Goal: Transaction & Acquisition: Purchase product/service

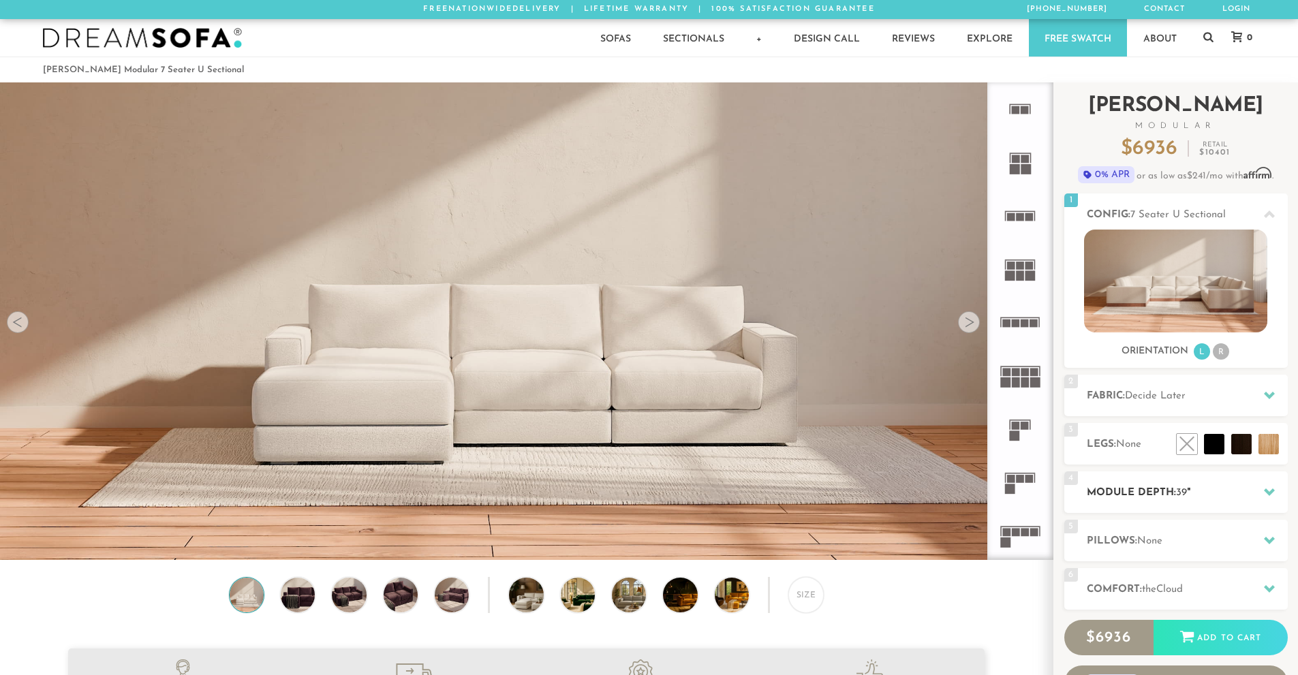
click at [1175, 493] on h2 "Module Depth: 39 "" at bounding box center [1187, 493] width 201 height 16
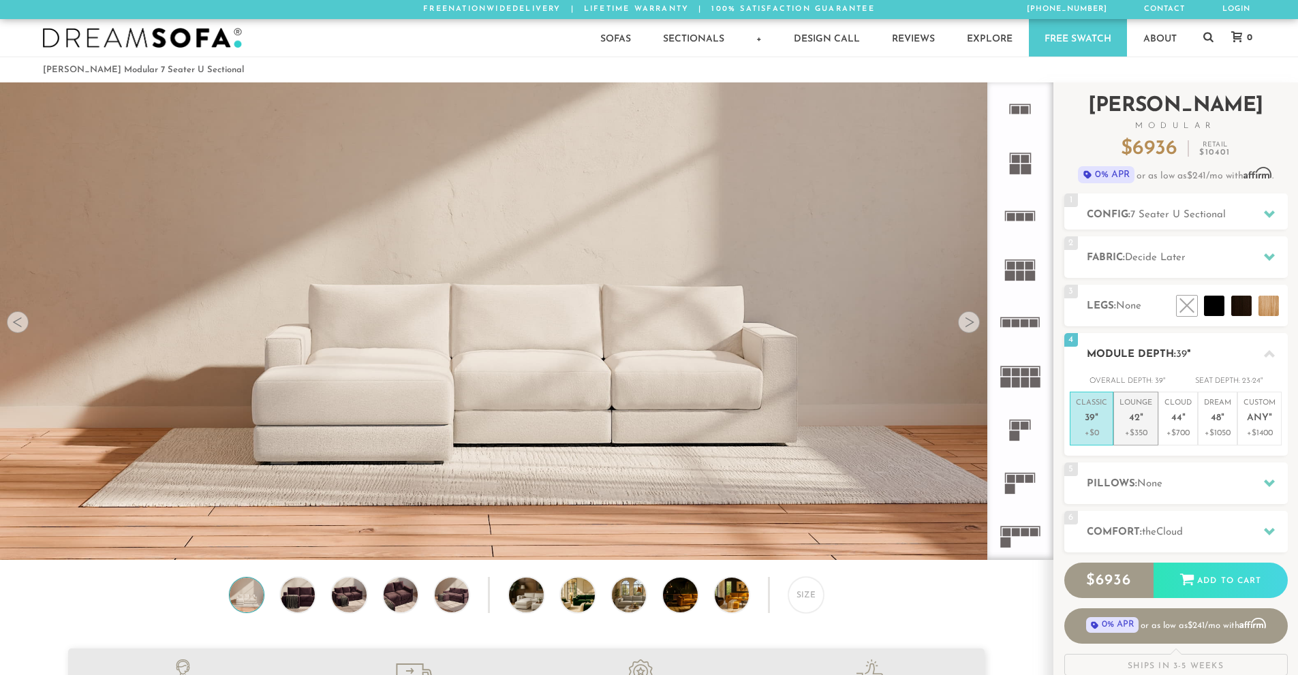
click at [1153, 411] on li "Lounge 42 " +$350" at bounding box center [1135, 419] width 45 height 54
click at [1183, 360] on h2 "Module Depth: 42 "" at bounding box center [1187, 355] width 201 height 16
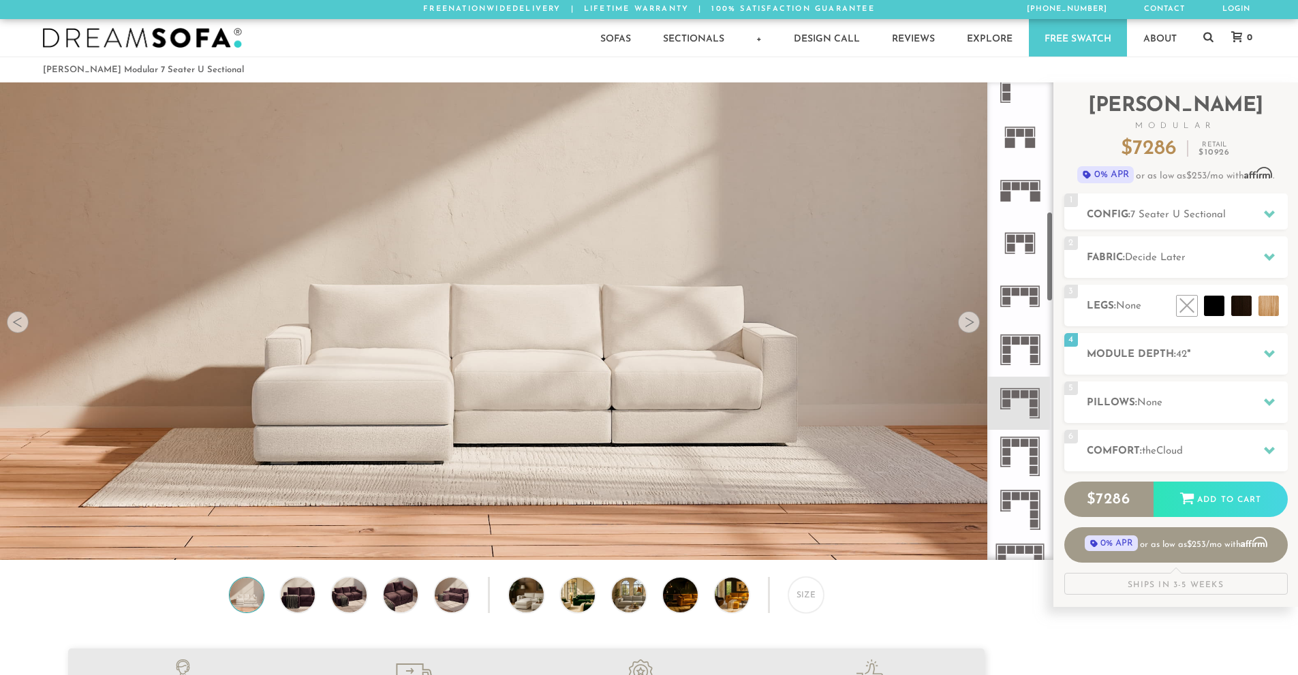
scroll to position [743, 0]
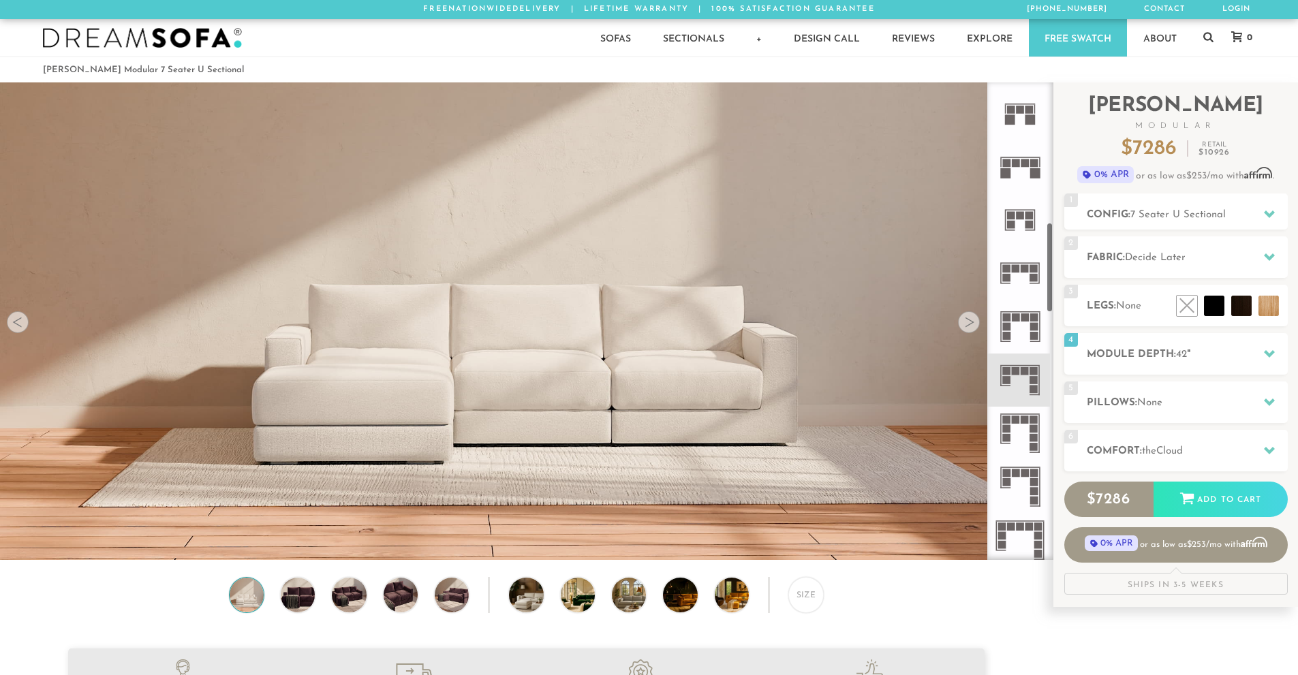
click at [1025, 385] on icon at bounding box center [1020, 380] width 53 height 53
click at [1034, 380] on rect at bounding box center [1034, 380] width 8 height 8
click at [1027, 331] on icon at bounding box center [1020, 326] width 53 height 53
click at [1028, 396] on icon at bounding box center [1020, 380] width 53 height 53
click at [974, 325] on div at bounding box center [969, 322] width 22 height 22
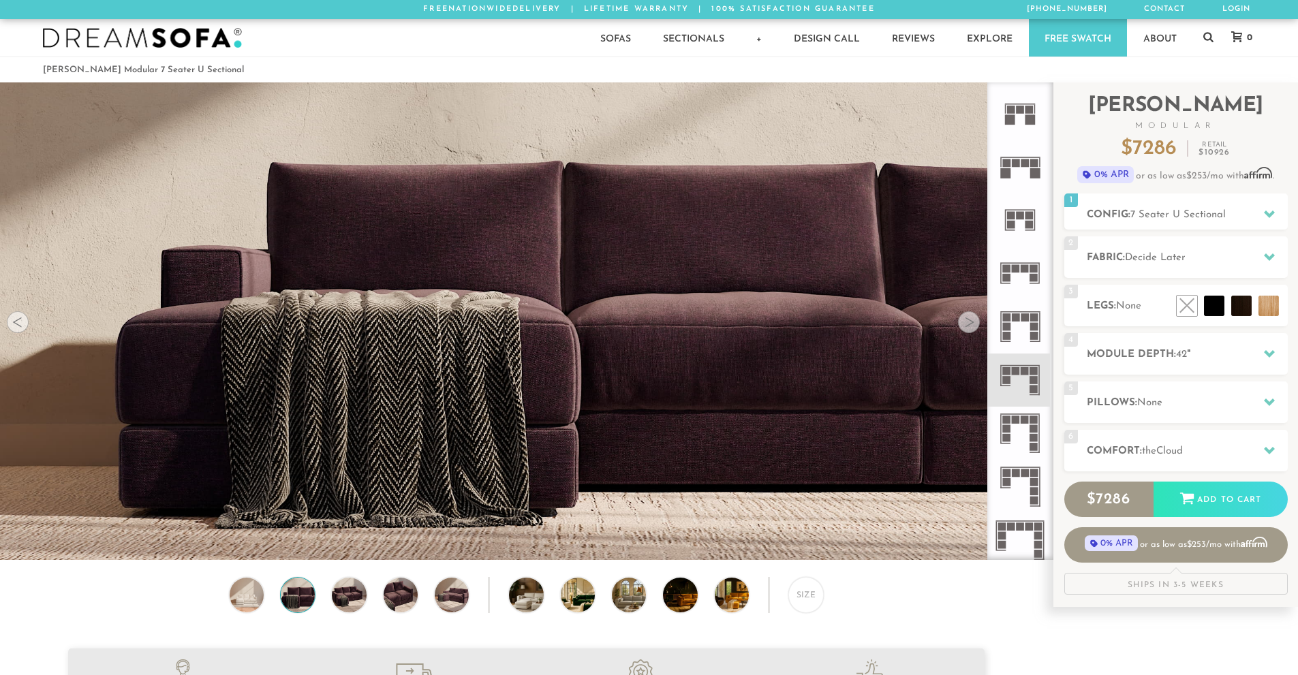
click at [21, 328] on div at bounding box center [18, 322] width 22 height 22
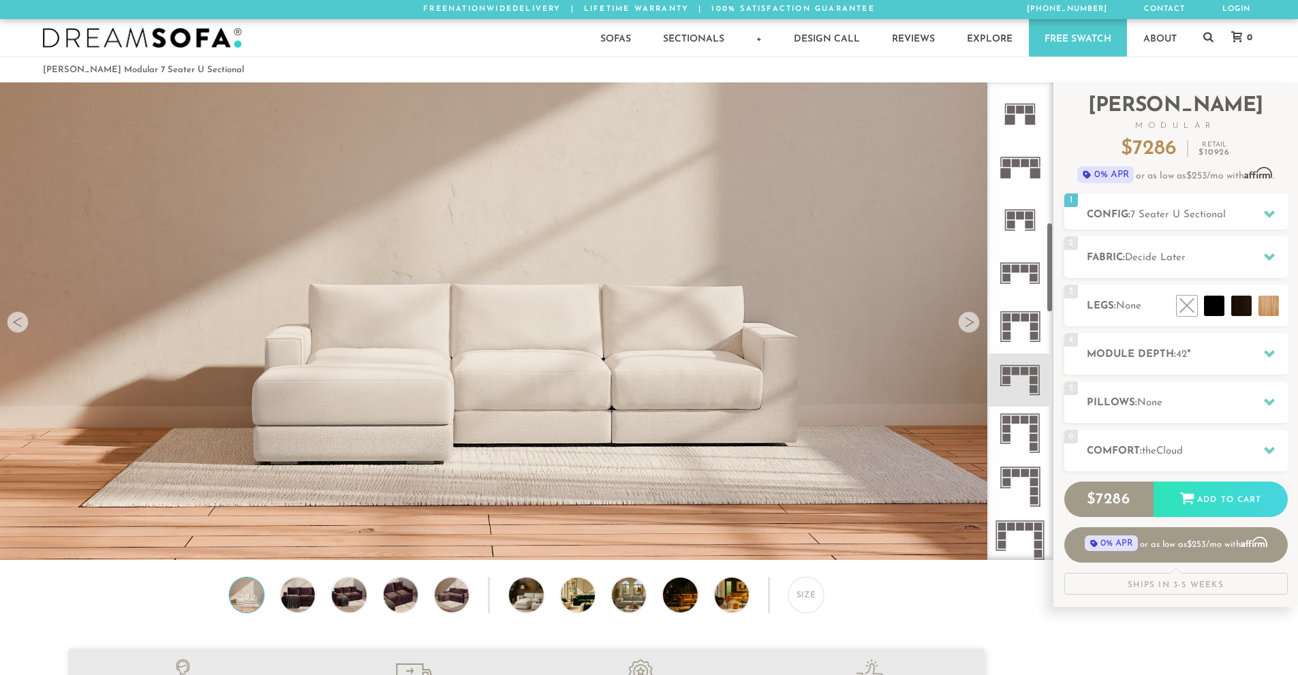
click at [1018, 317] on rect at bounding box center [1016, 317] width 8 height 8
click at [1021, 368] on icon at bounding box center [1020, 380] width 53 height 53
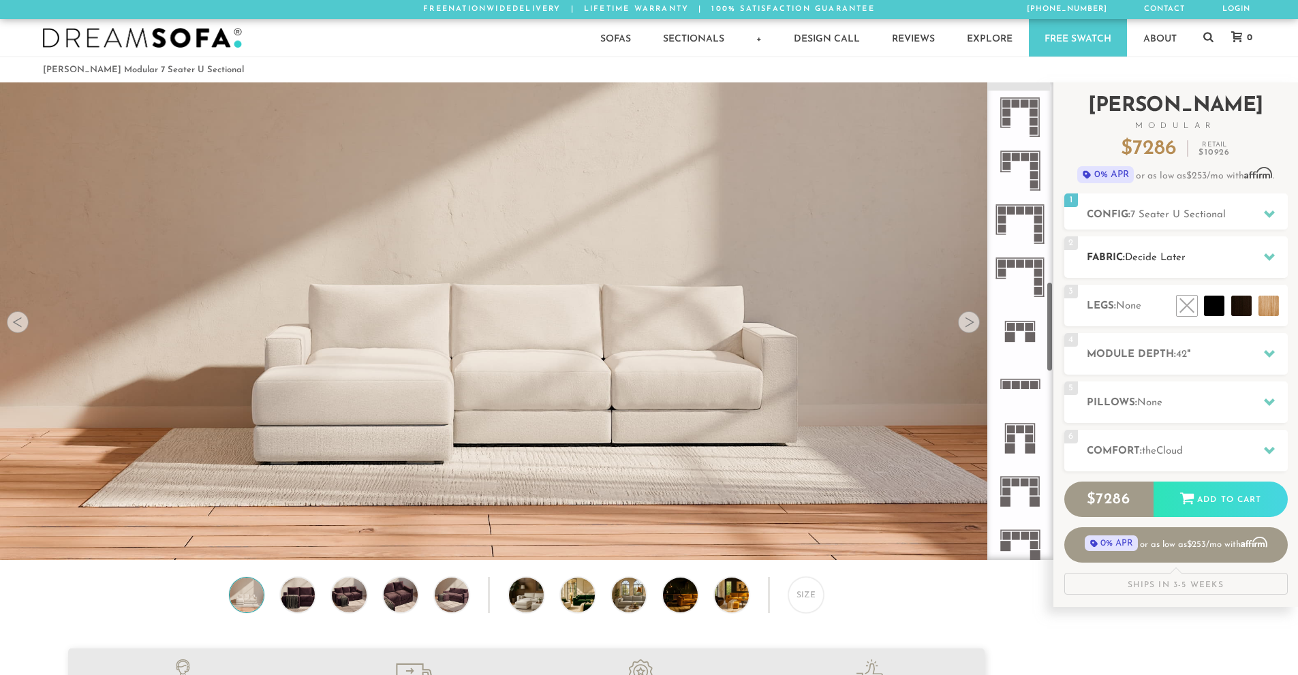
scroll to position [1060, 0]
click at [1195, 201] on div "1 Config: 7 Seater U Sectional R" at bounding box center [1176, 212] width 224 height 36
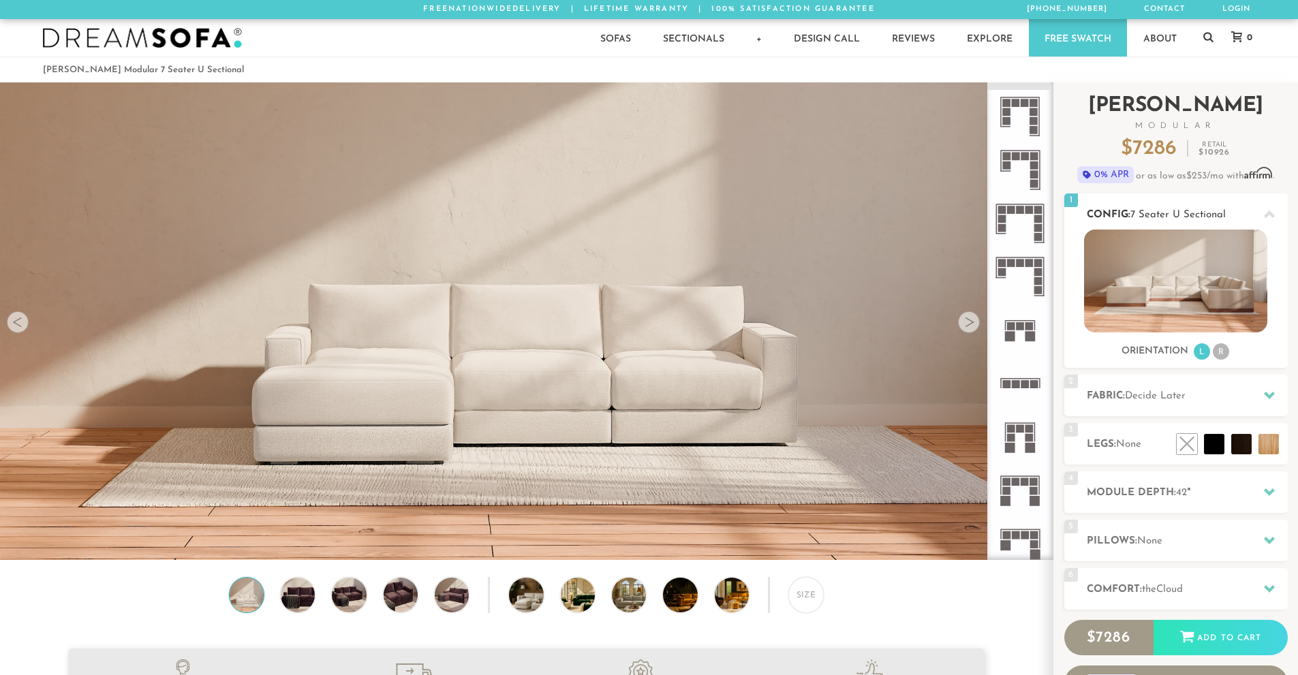
click at [1186, 279] on img at bounding box center [1175, 281] width 183 height 103
click at [1188, 307] on img at bounding box center [1175, 281] width 183 height 103
click at [1220, 354] on li "R" at bounding box center [1221, 351] width 16 height 16
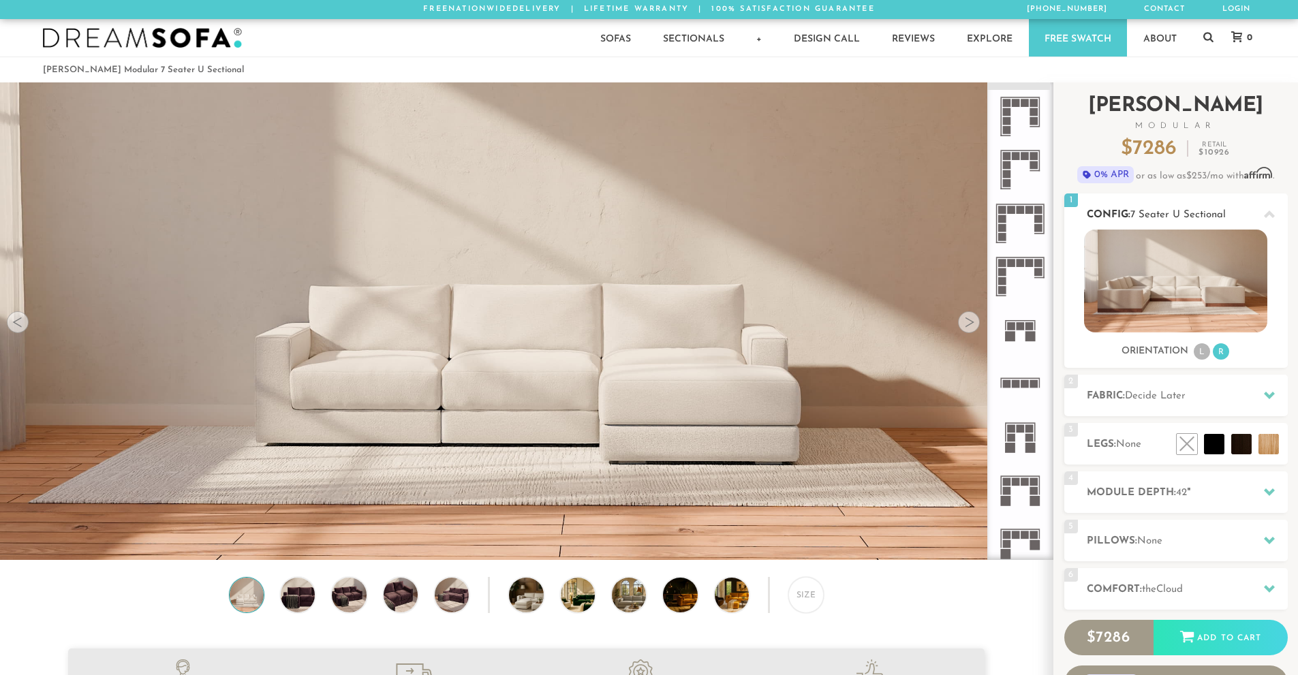
click at [1202, 356] on li "L" at bounding box center [1202, 351] width 16 height 16
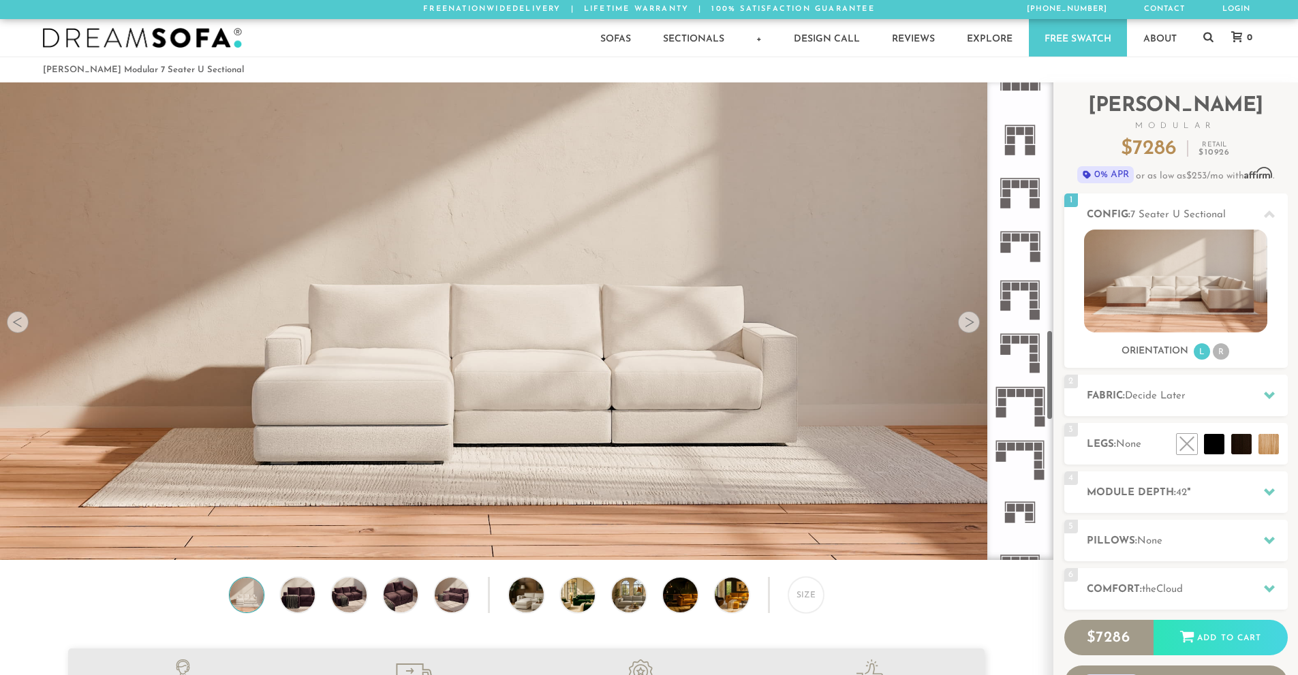
scroll to position [1376, 0]
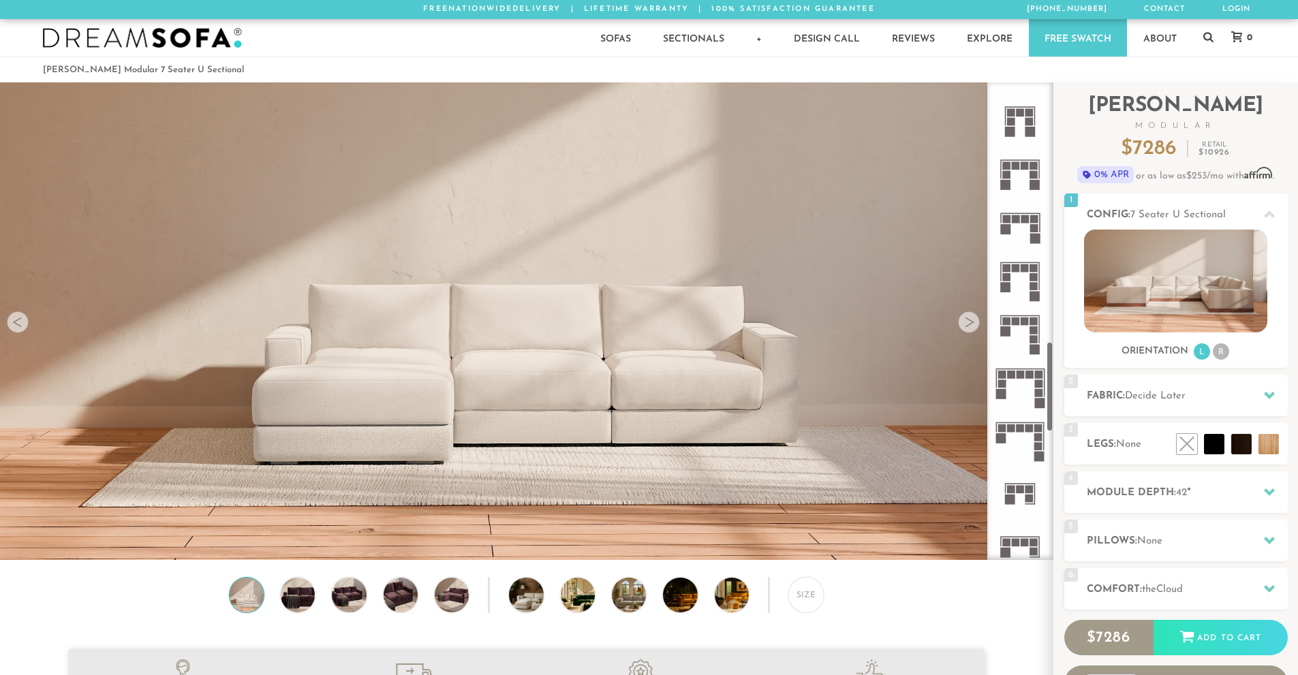
click at [1021, 319] on rect at bounding box center [1025, 322] width 8 height 8
click at [1150, 488] on h2 "Module Depth: 42 "" at bounding box center [1187, 493] width 201 height 16
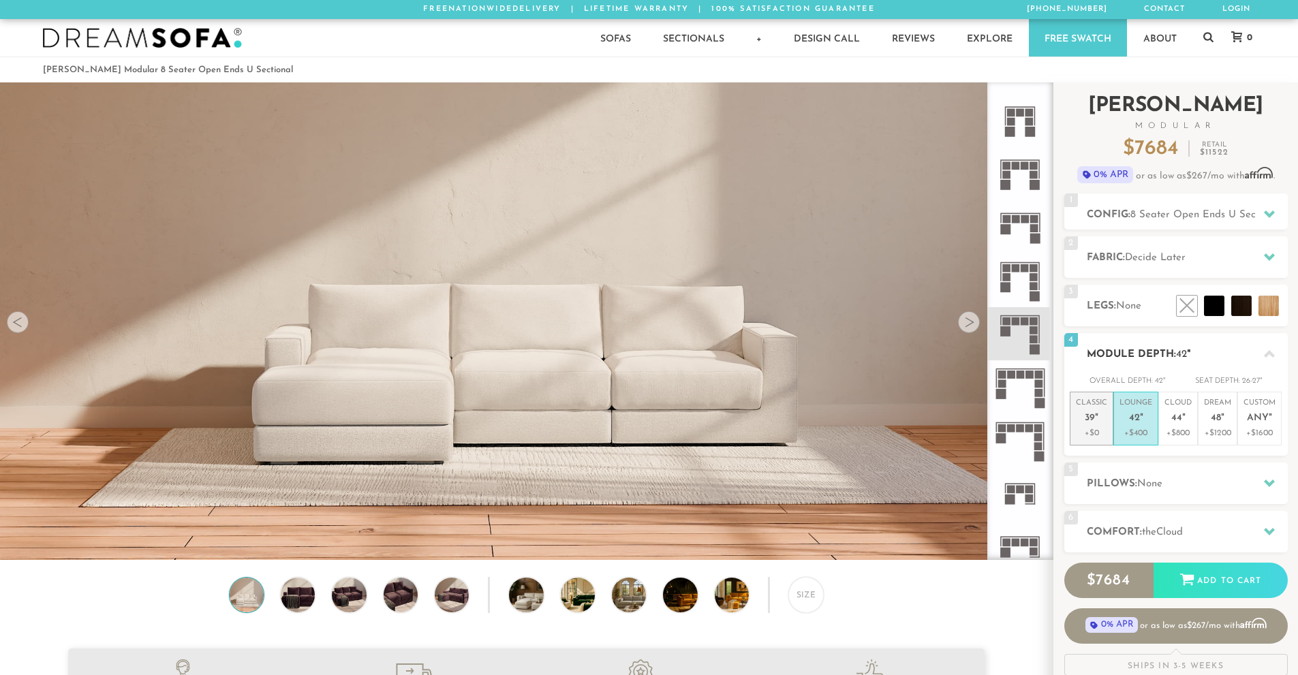
click at [1099, 415] on p "Classic 39 "" at bounding box center [1091, 412] width 31 height 29
click at [1163, 356] on h2 "Module Depth: 39 "" at bounding box center [1187, 355] width 201 height 16
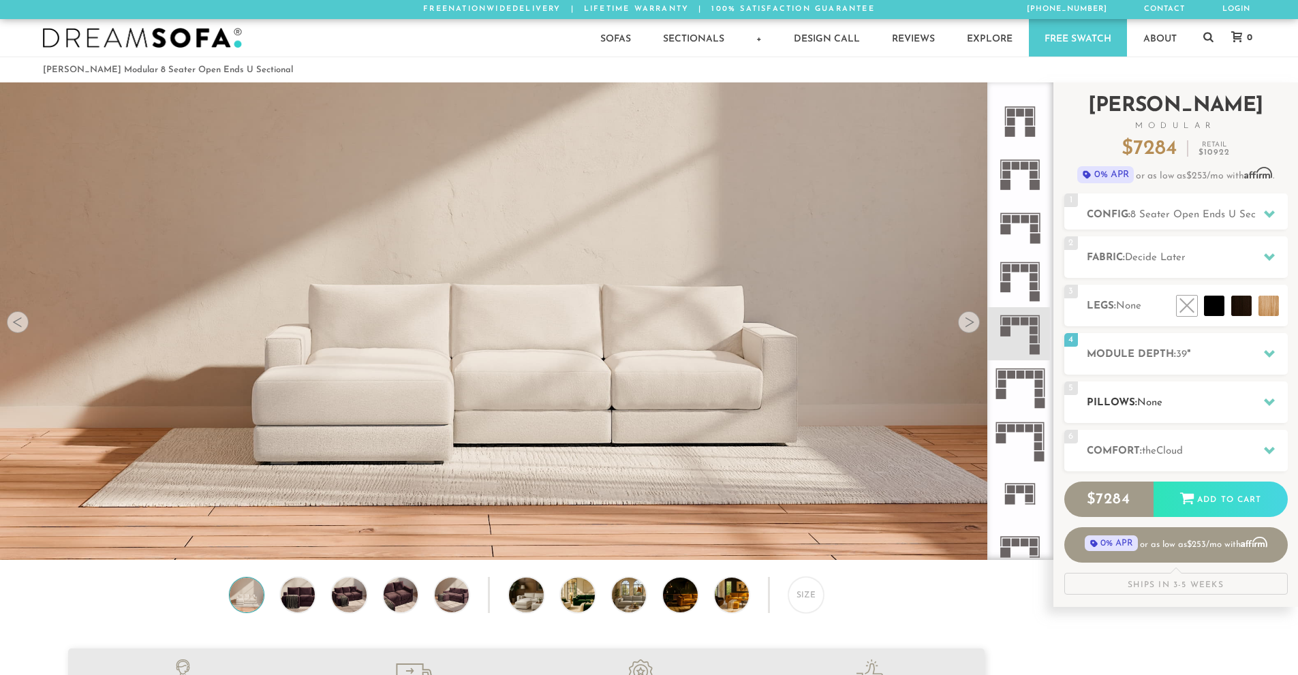
click at [1169, 395] on h2 "Pillows: None" at bounding box center [1187, 403] width 201 height 16
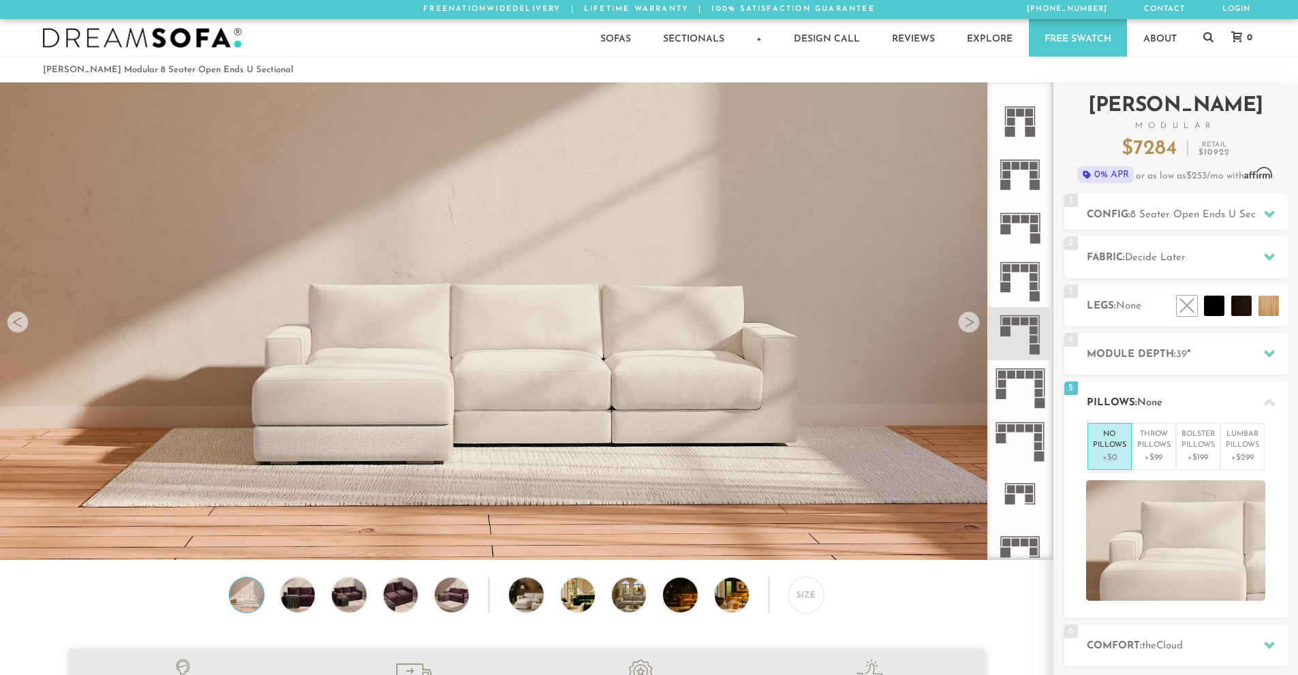
click at [1169, 399] on h2 "Pillows: None" at bounding box center [1187, 403] width 201 height 16
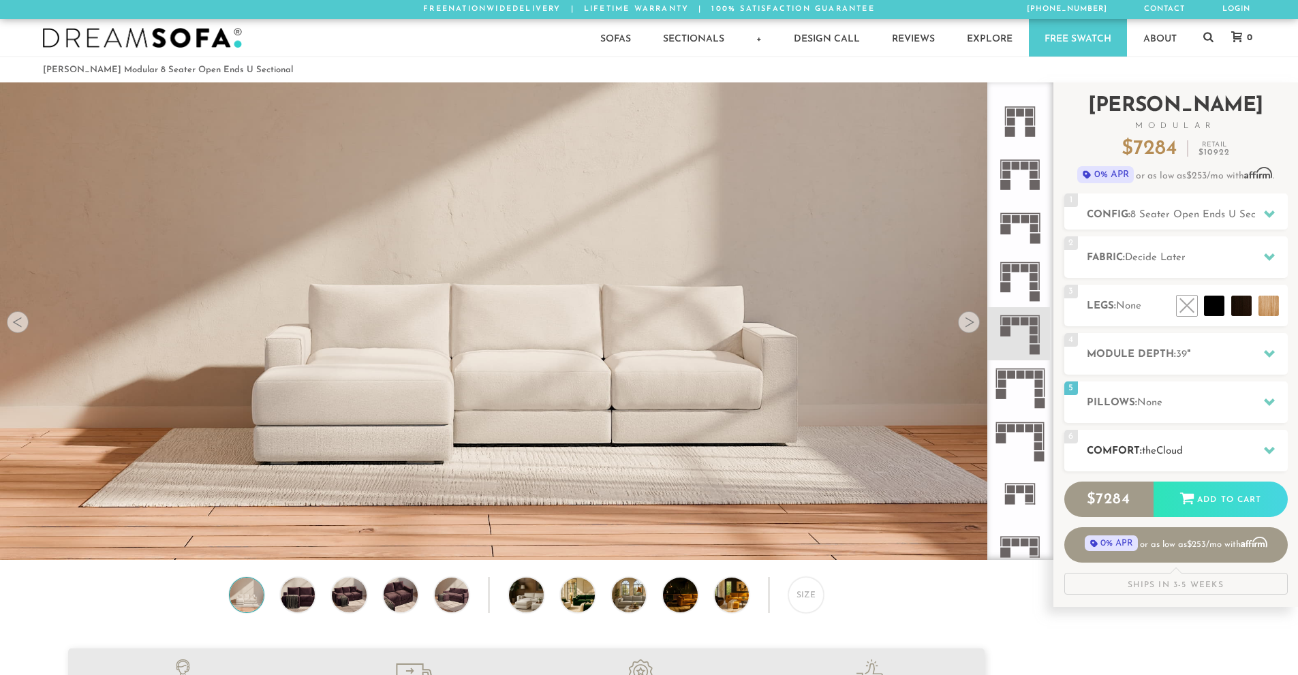
click at [1174, 446] on span "Cloud" at bounding box center [1169, 451] width 27 height 10
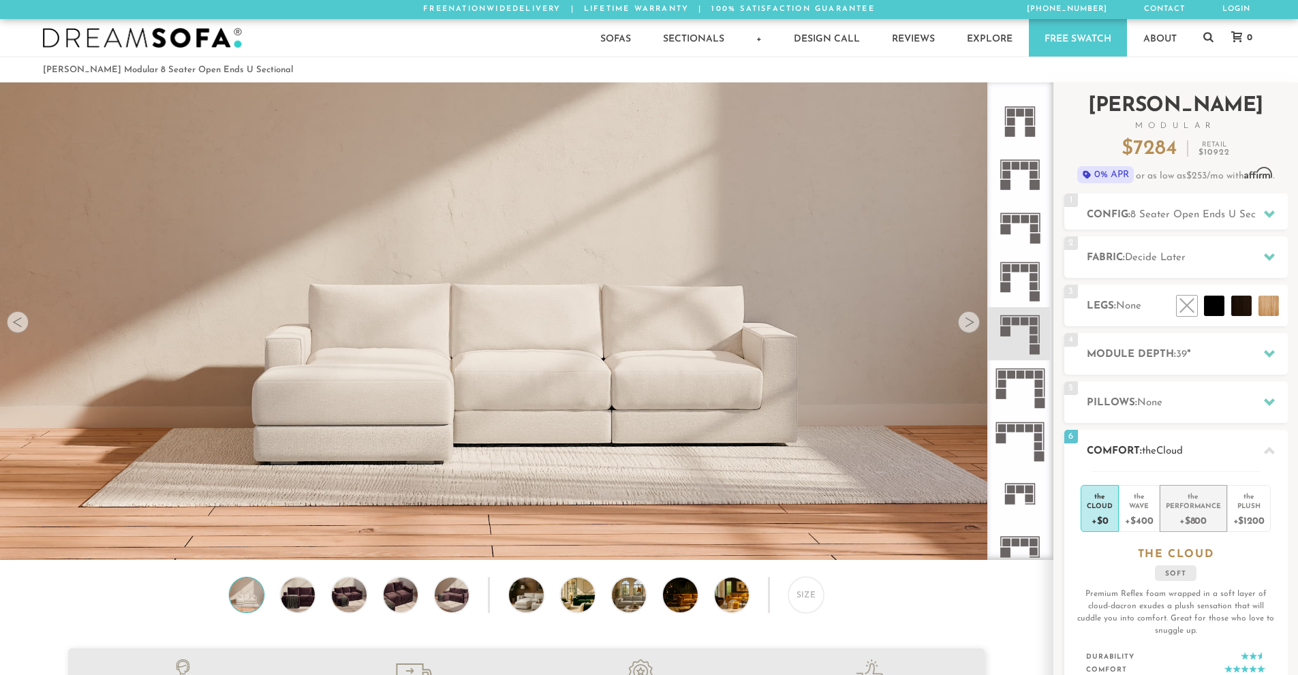
click at [1201, 514] on div "+$800" at bounding box center [1193, 520] width 55 height 20
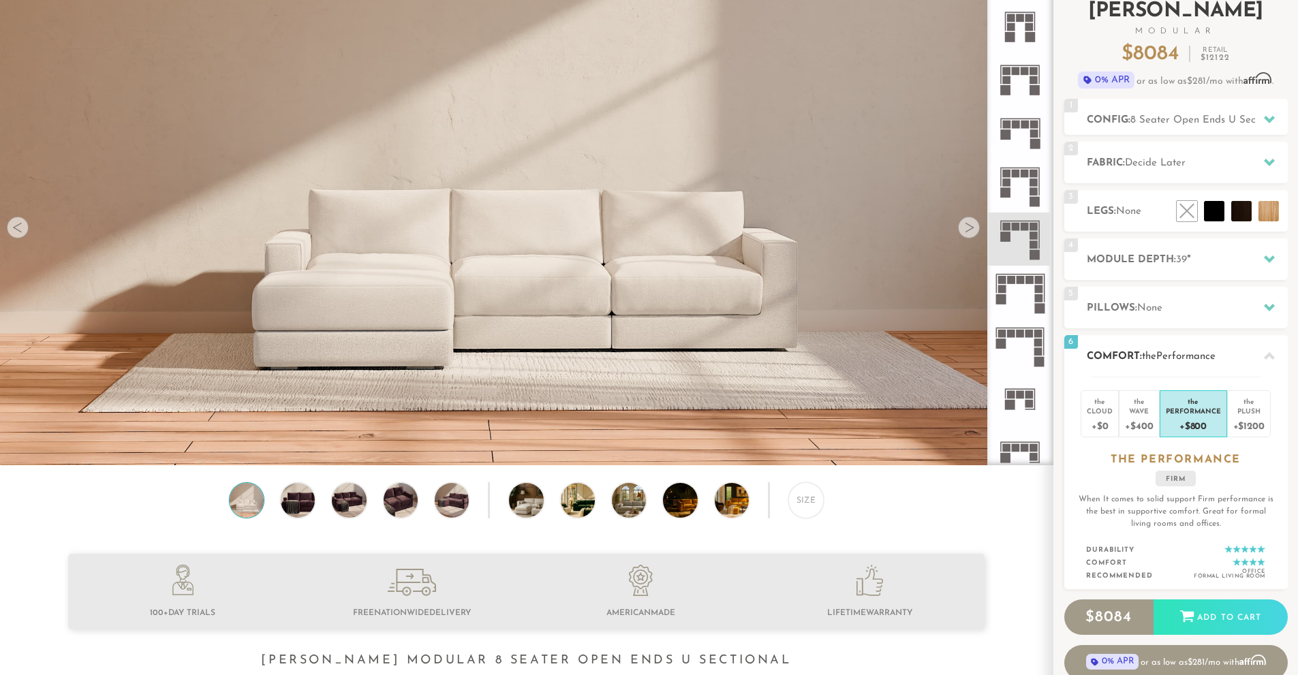
scroll to position [104, 0]
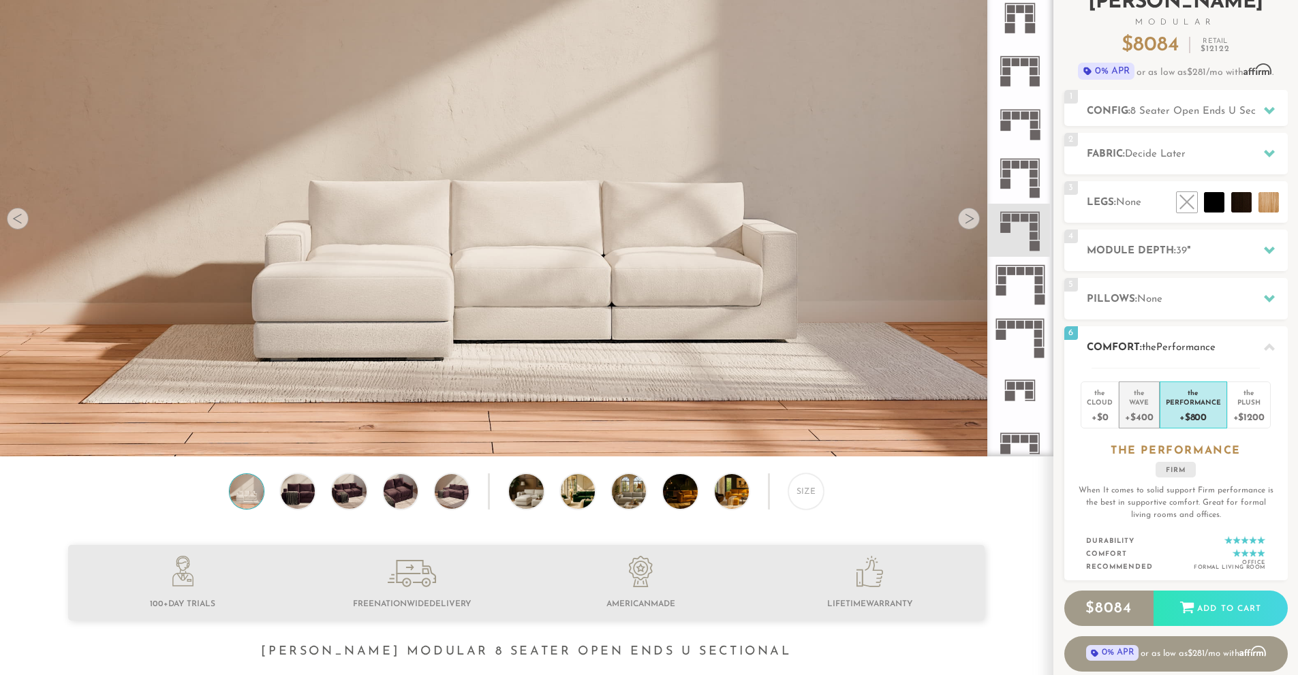
click at [1149, 419] on div "+$400" at bounding box center [1139, 417] width 28 height 20
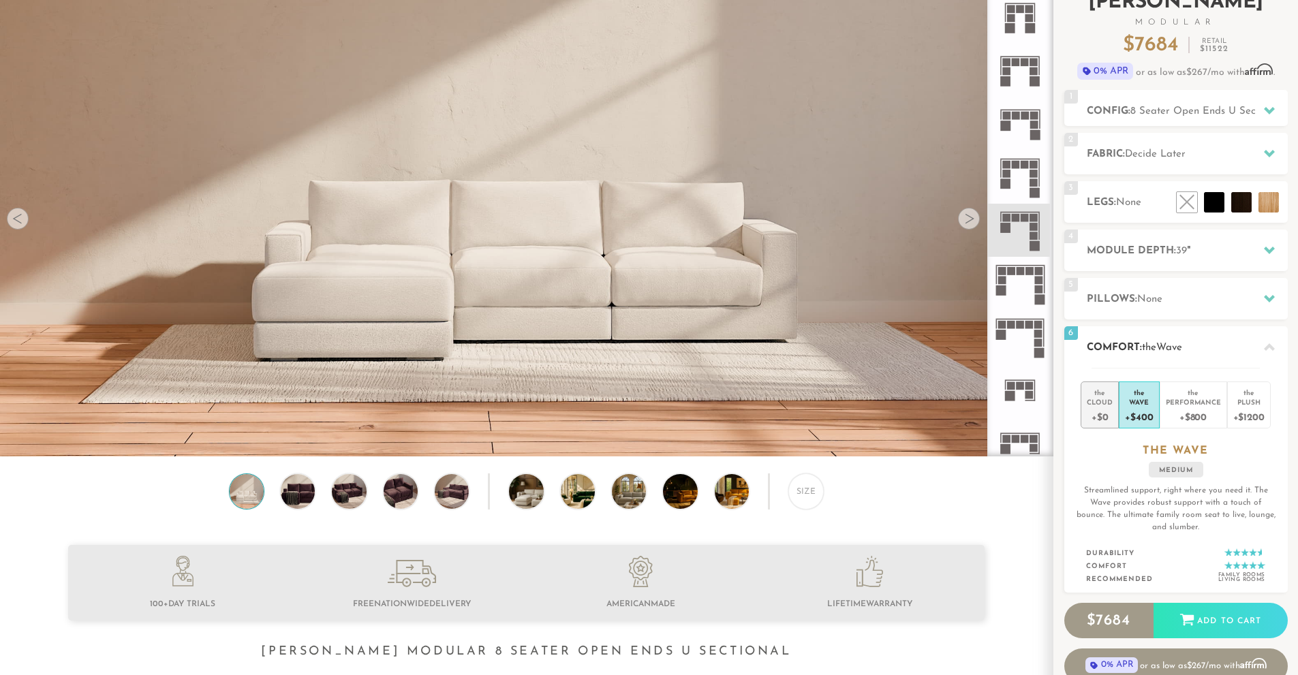
click at [1104, 414] on div "+$0" at bounding box center [1100, 417] width 26 height 20
click at [1139, 415] on div "+$400" at bounding box center [1139, 417] width 28 height 20
click at [1174, 416] on div "+$800" at bounding box center [1193, 417] width 55 height 20
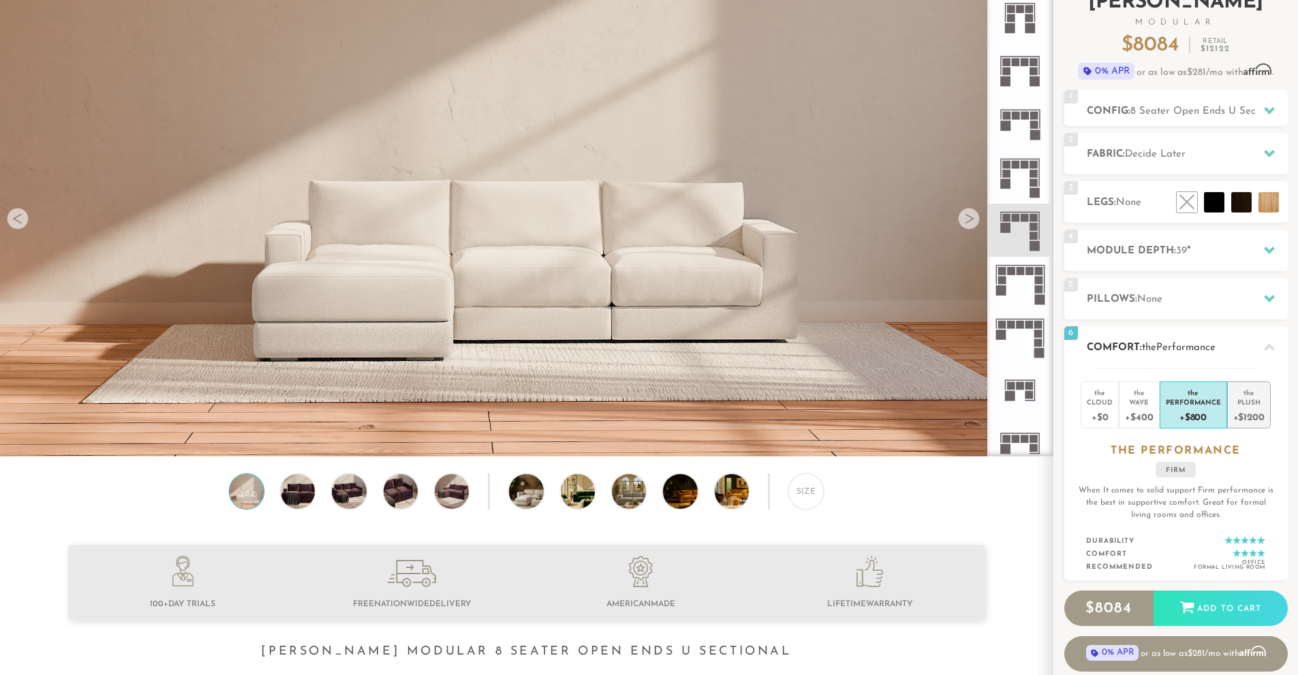
click at [1239, 416] on div "+$1200" at bounding box center [1248, 417] width 31 height 20
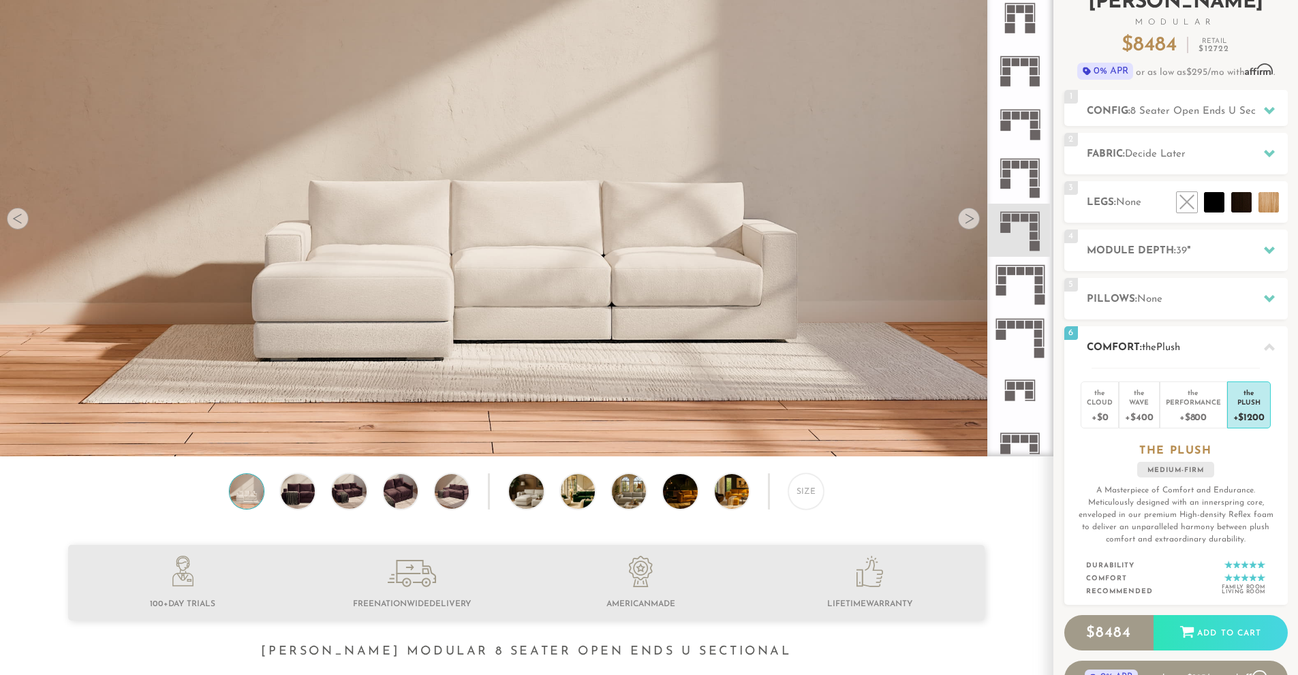
click at [1189, 355] on h2 "Comfort: the Plush" at bounding box center [1187, 348] width 201 height 16
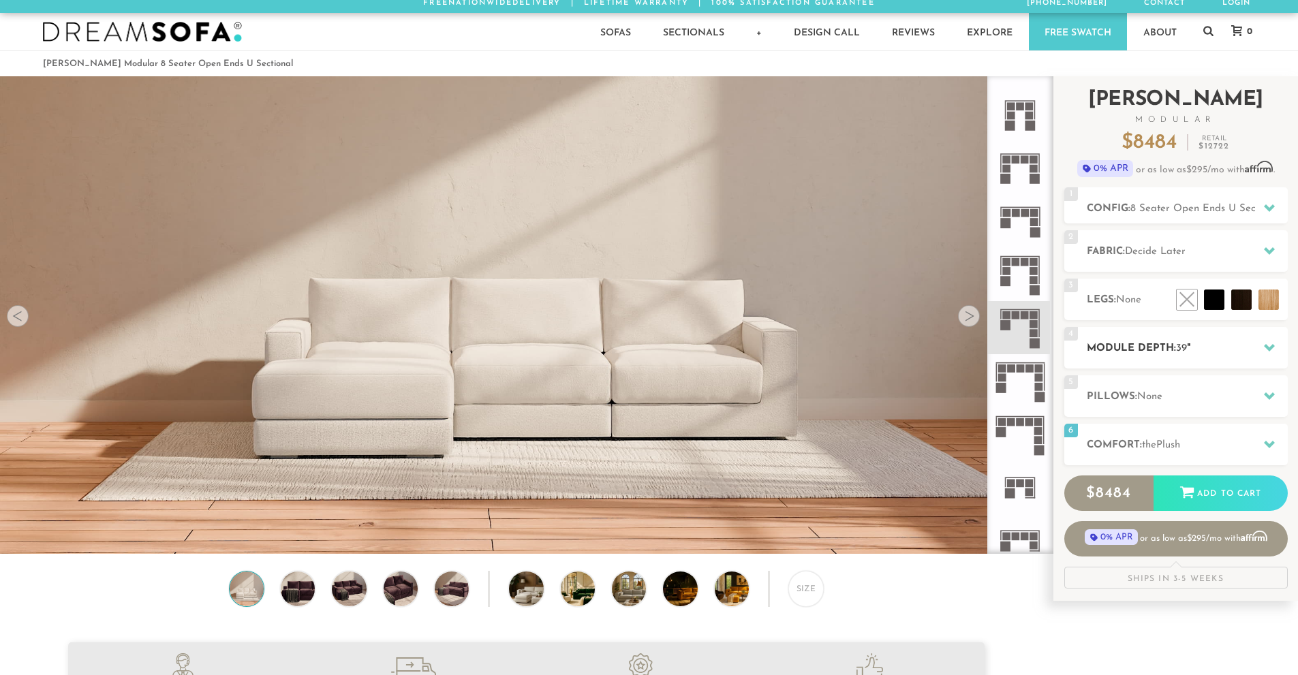
scroll to position [0, 0]
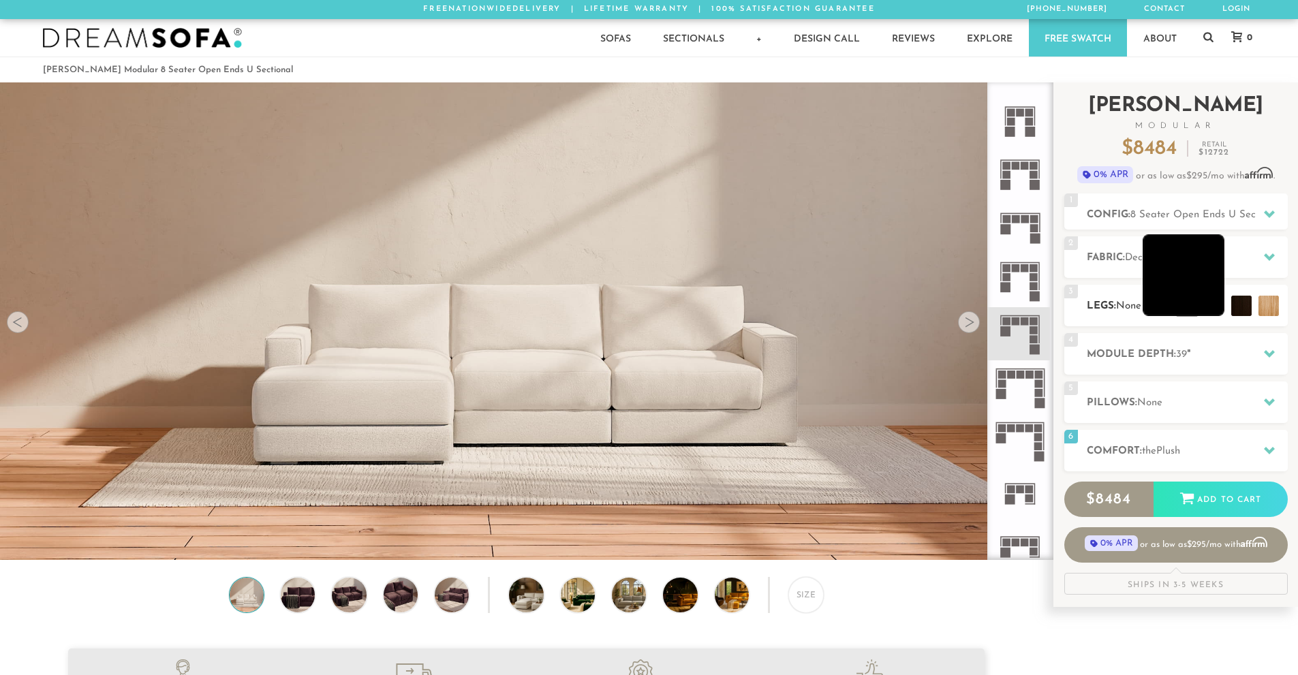
click at [1201, 304] on li at bounding box center [1184, 275] width 82 height 82
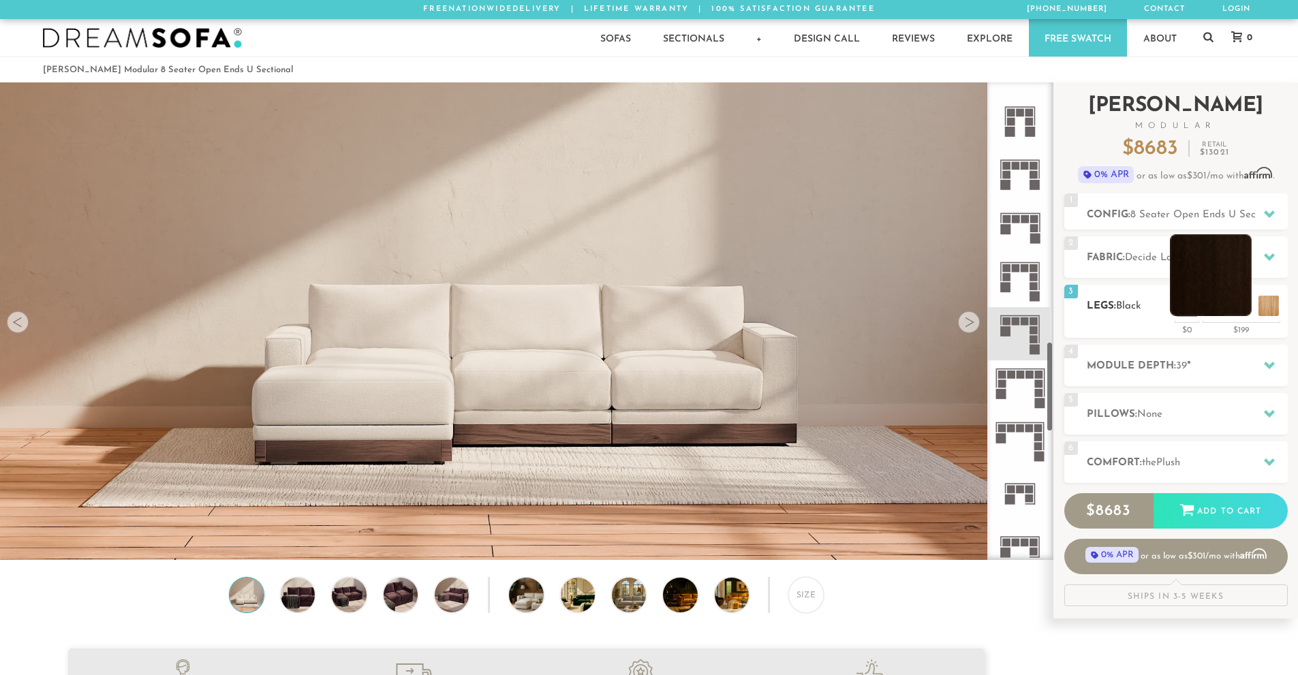
click at [1231, 303] on li at bounding box center [1211, 275] width 82 height 82
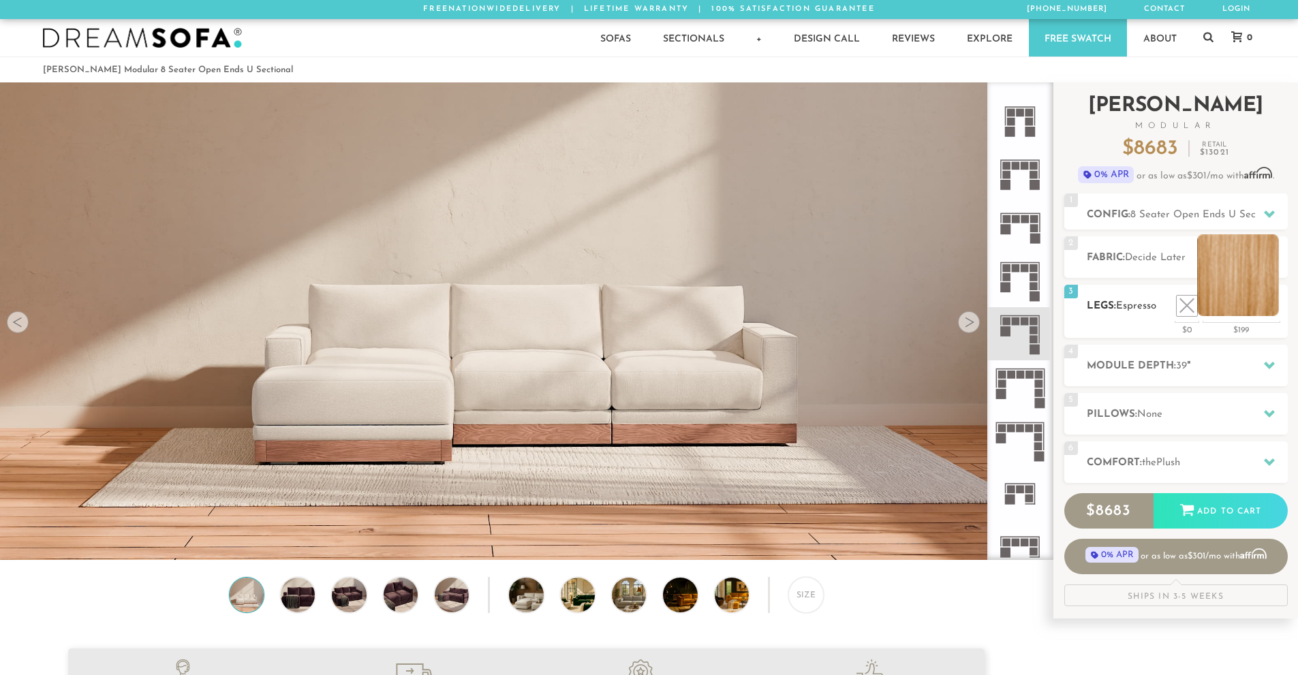
click at [1272, 302] on li at bounding box center [1238, 275] width 82 height 82
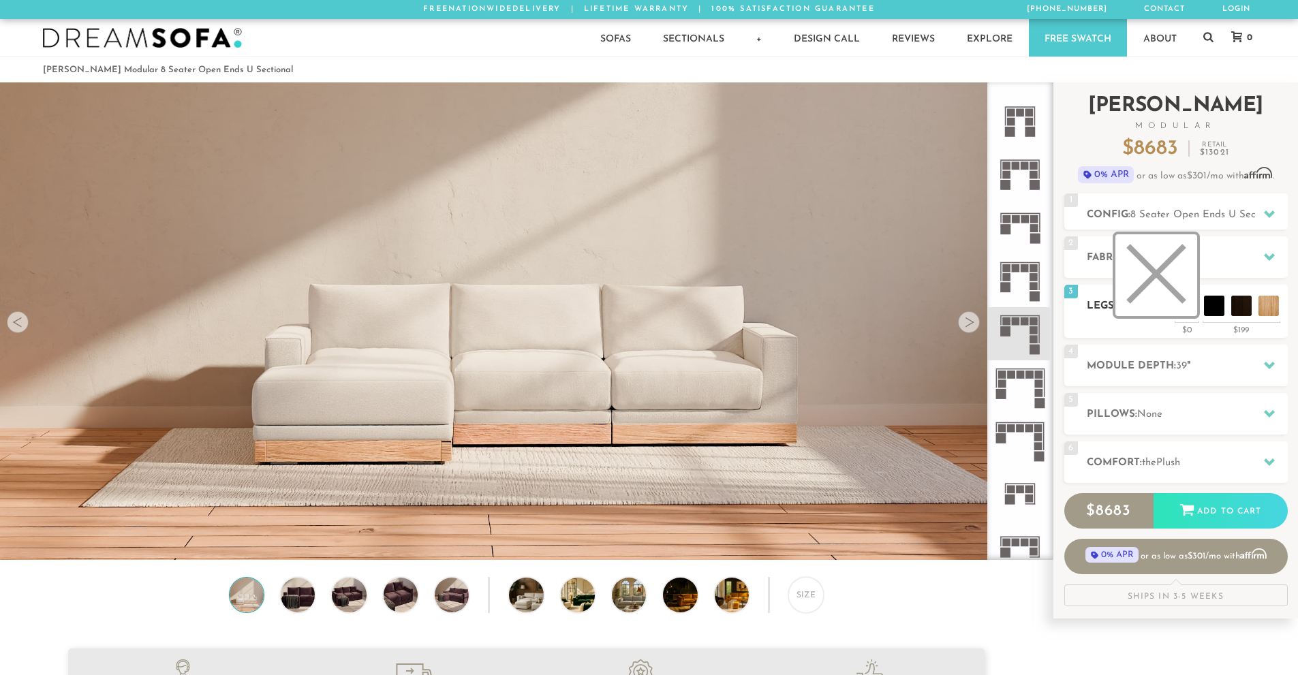
click at [1195, 307] on li at bounding box center [1156, 275] width 82 height 82
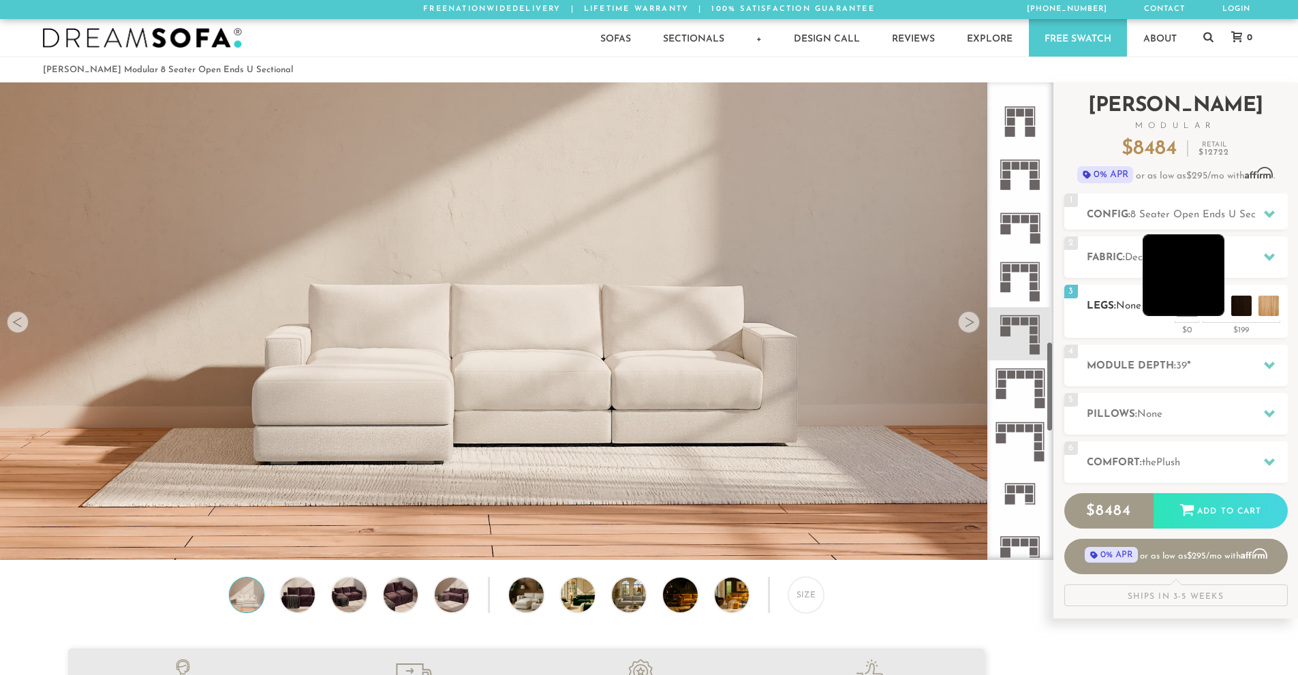
click at [1218, 296] on li at bounding box center [1184, 275] width 82 height 82
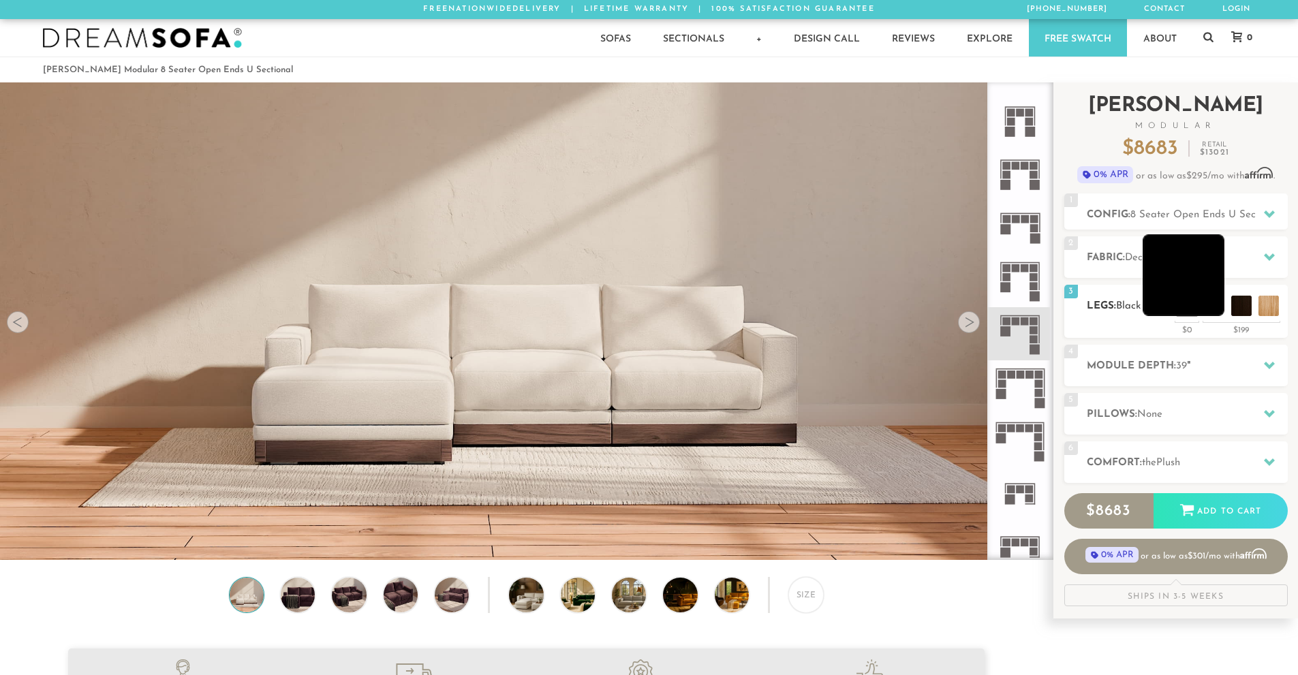
click at [1204, 298] on li at bounding box center [1184, 275] width 82 height 82
click at [1185, 298] on li at bounding box center [1156, 275] width 82 height 82
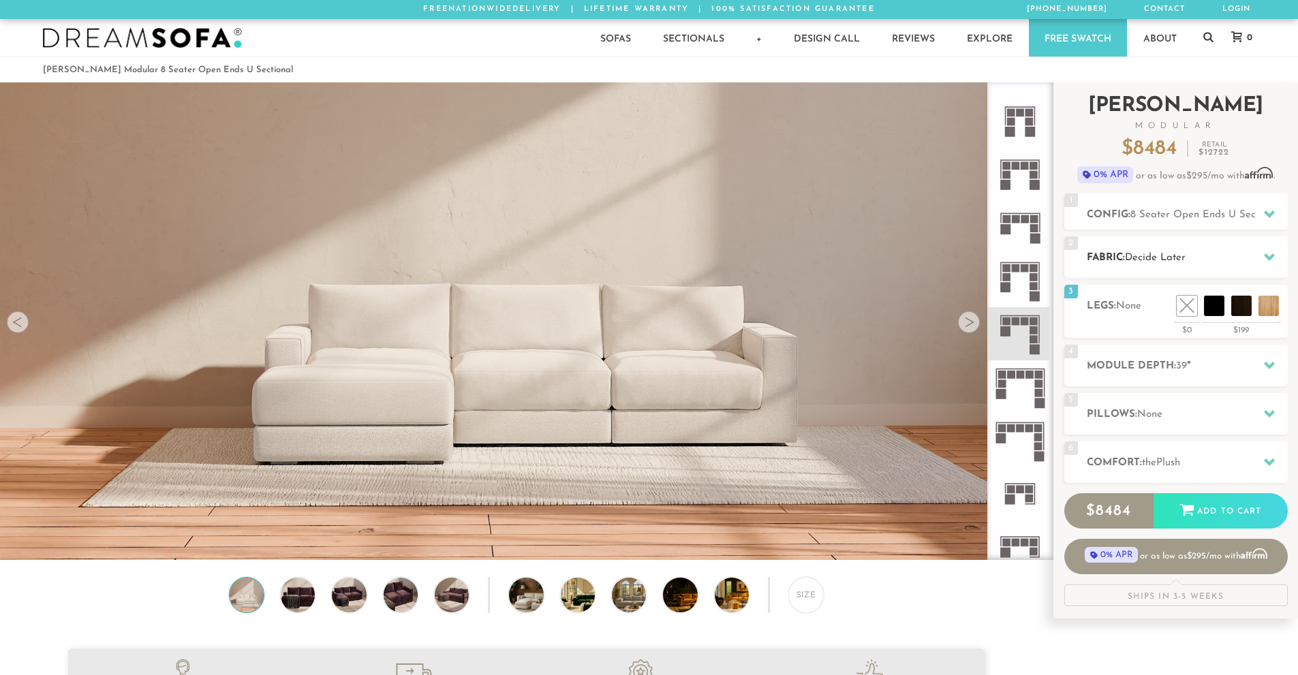
click at [1197, 252] on h2 "Fabric: Decide Later" at bounding box center [1187, 258] width 201 height 16
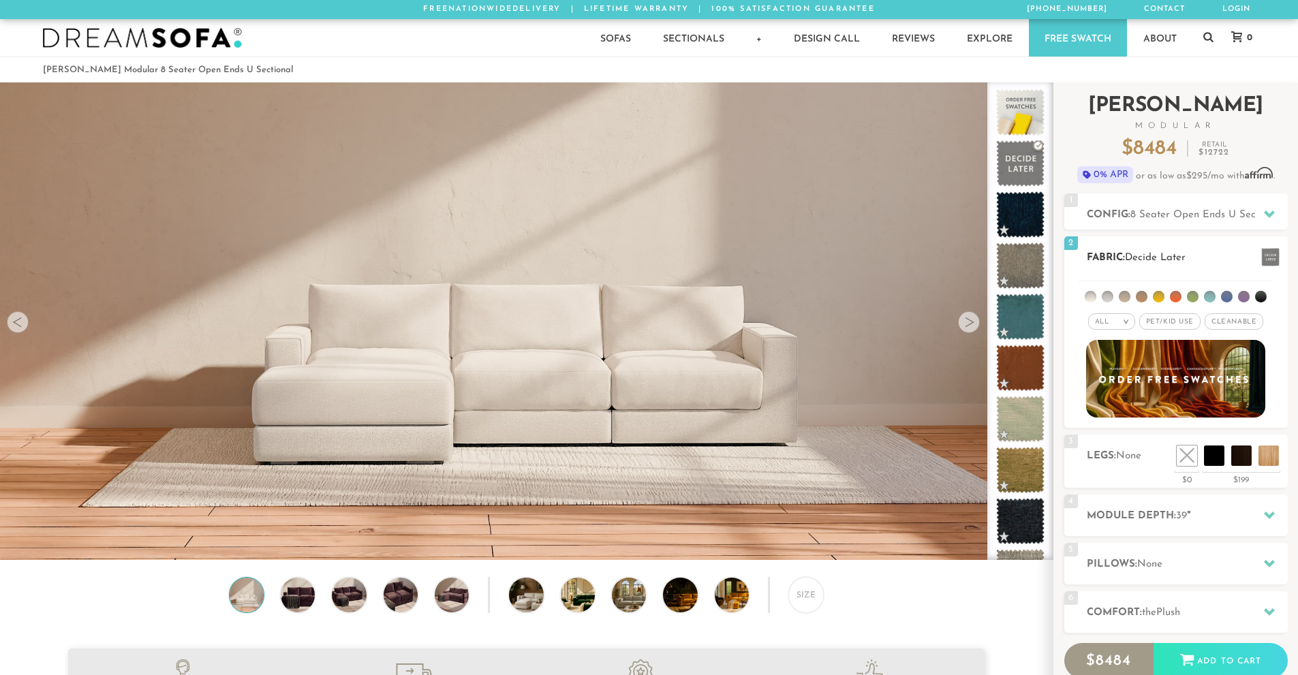
click at [1189, 246] on div "2 Fabric: Decide Later" at bounding box center [1176, 257] width 224 height 42
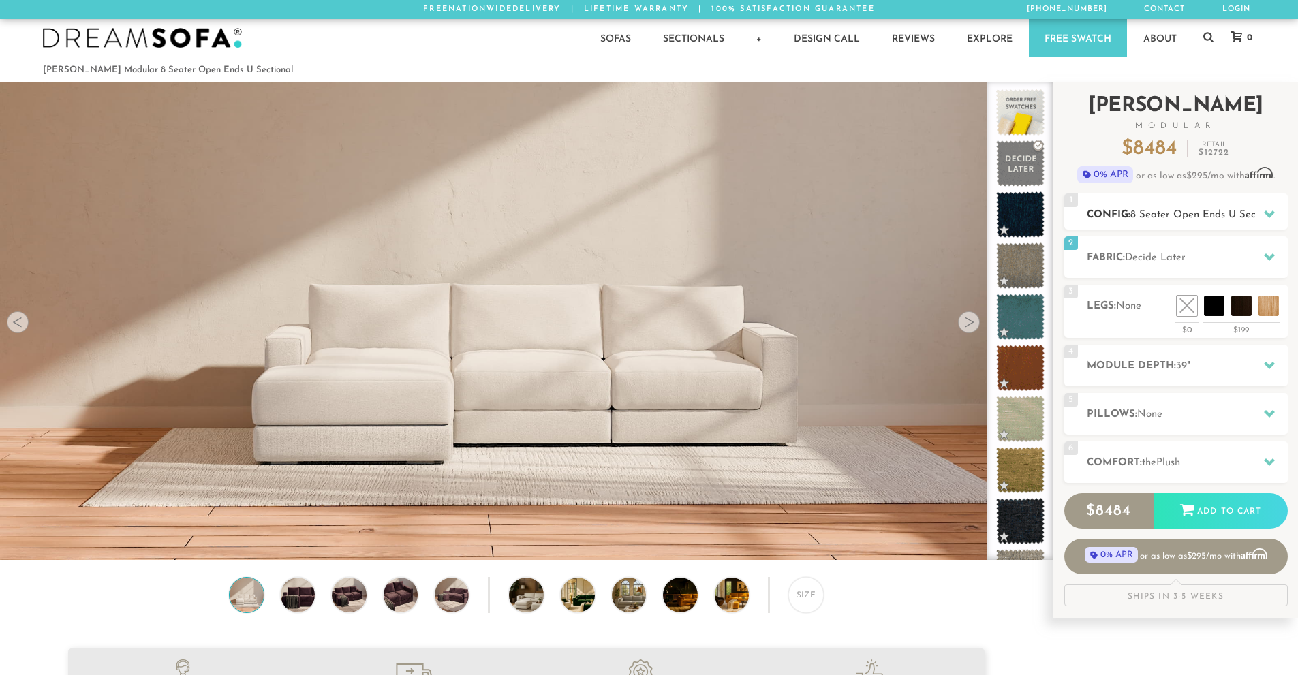
click at [1192, 218] on span "8 Seater Open Ends U Sectional" at bounding box center [1205, 215] width 151 height 10
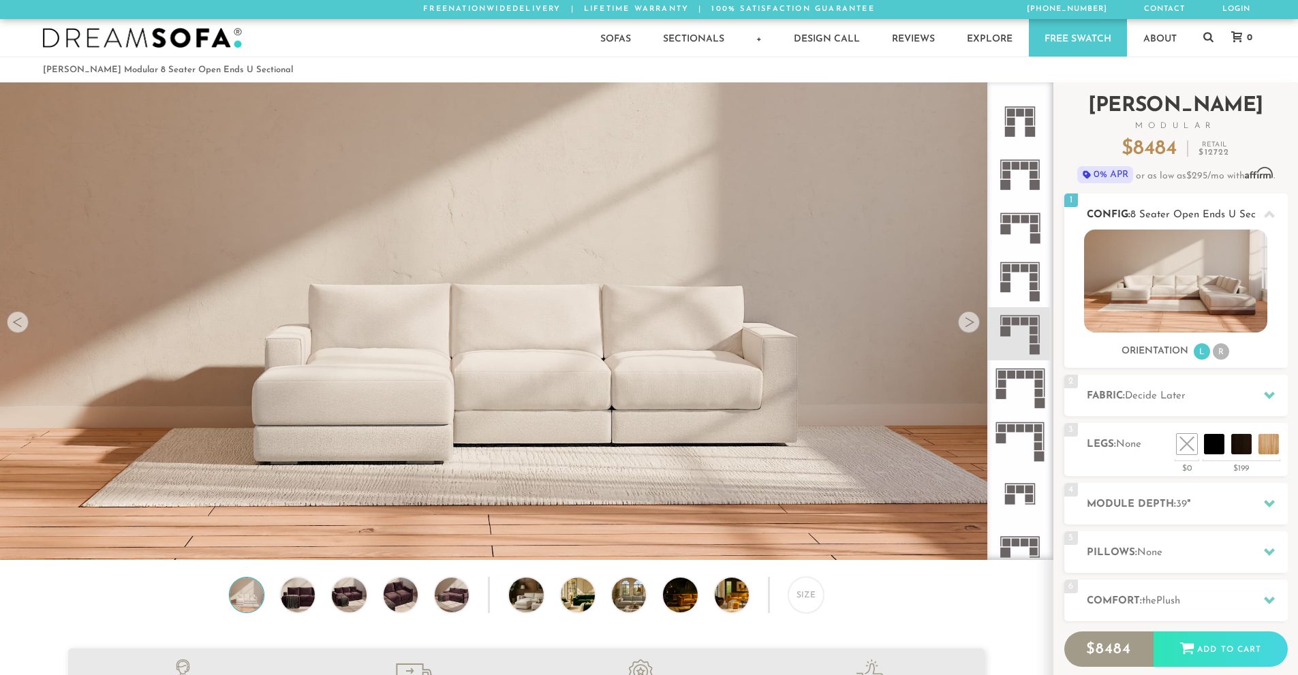
click at [1191, 210] on span "8 Seater Open Ends U Sectional" at bounding box center [1205, 215] width 151 height 10
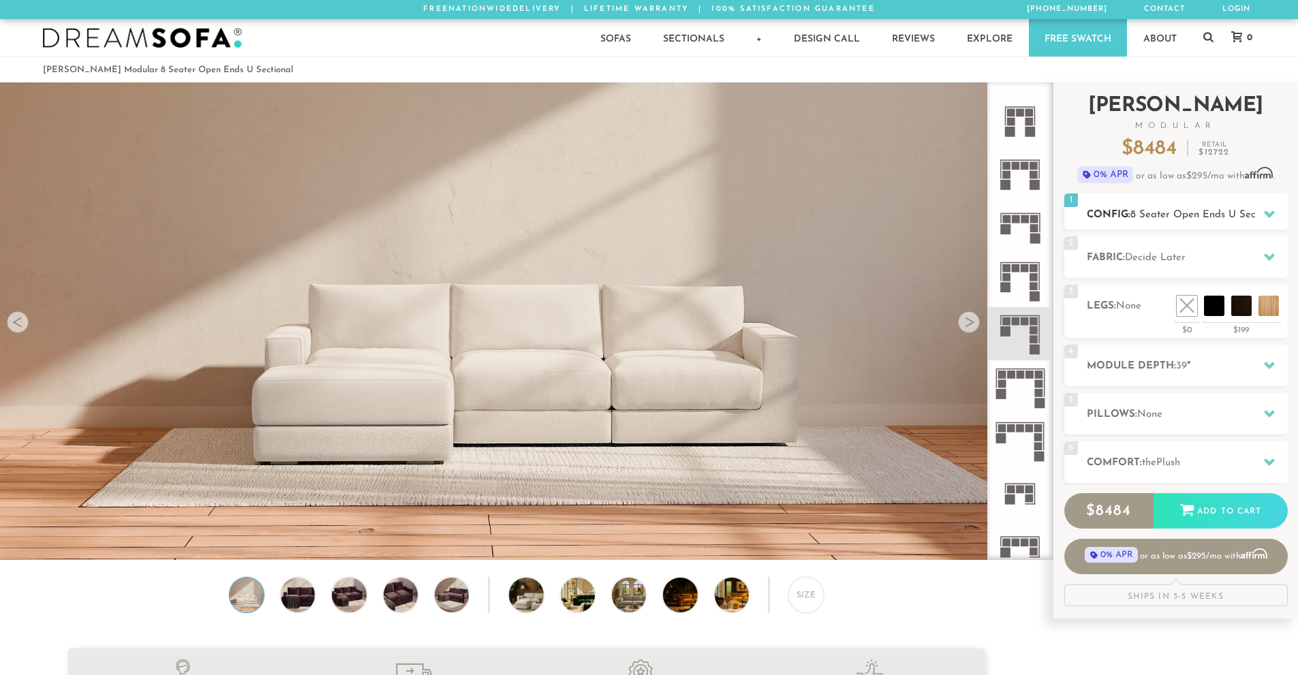
click at [1191, 210] on span "8 Seater Open Ends U Sectional" at bounding box center [1205, 215] width 151 height 10
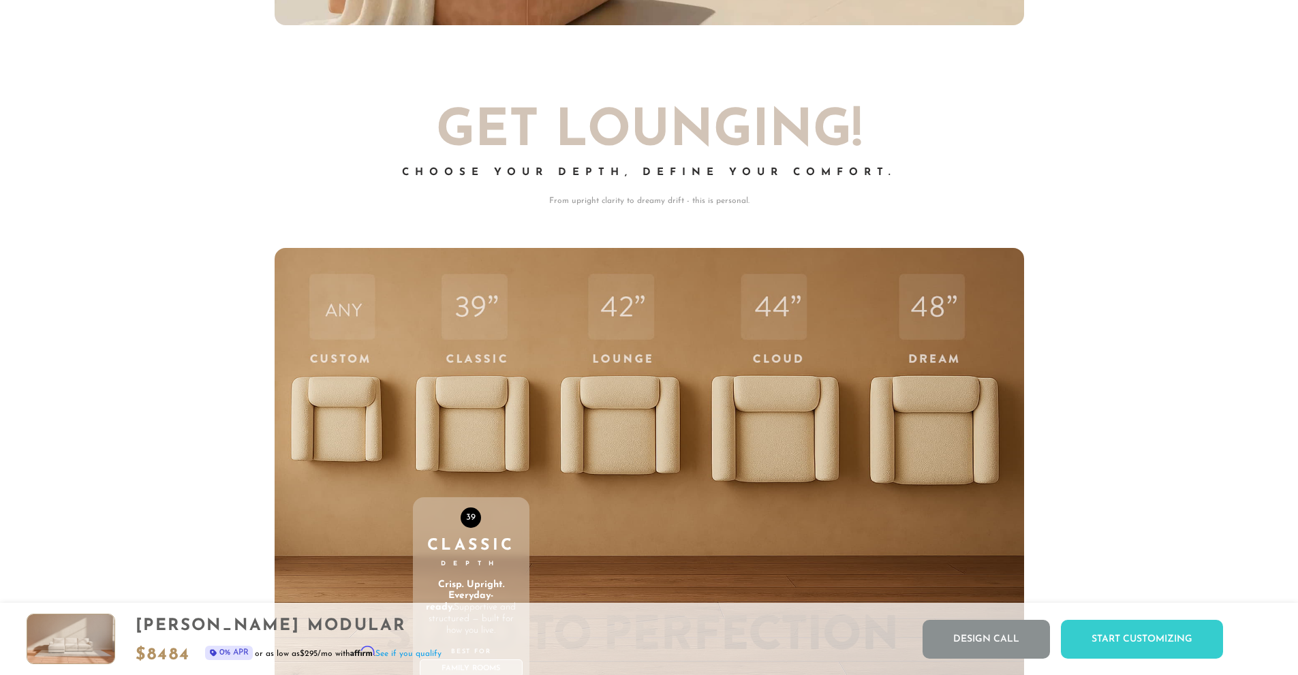
scroll to position [4955, 0]
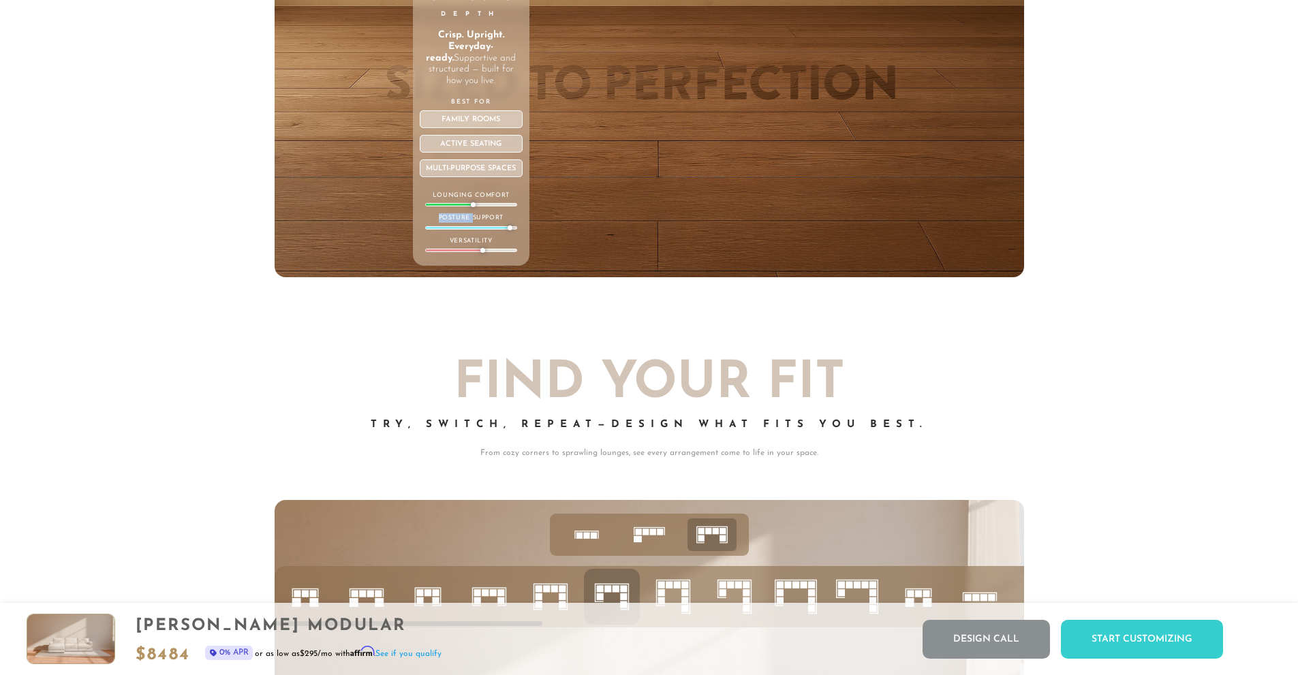
drag, startPoint x: 472, startPoint y: 213, endPoint x: 491, endPoint y: 209, distance: 20.2
click at [491, 209] on div "39 Classic Depth Crisp. Upright. Everyday-ready. Supportive and structured — bu…" at bounding box center [471, 107] width 117 height 318
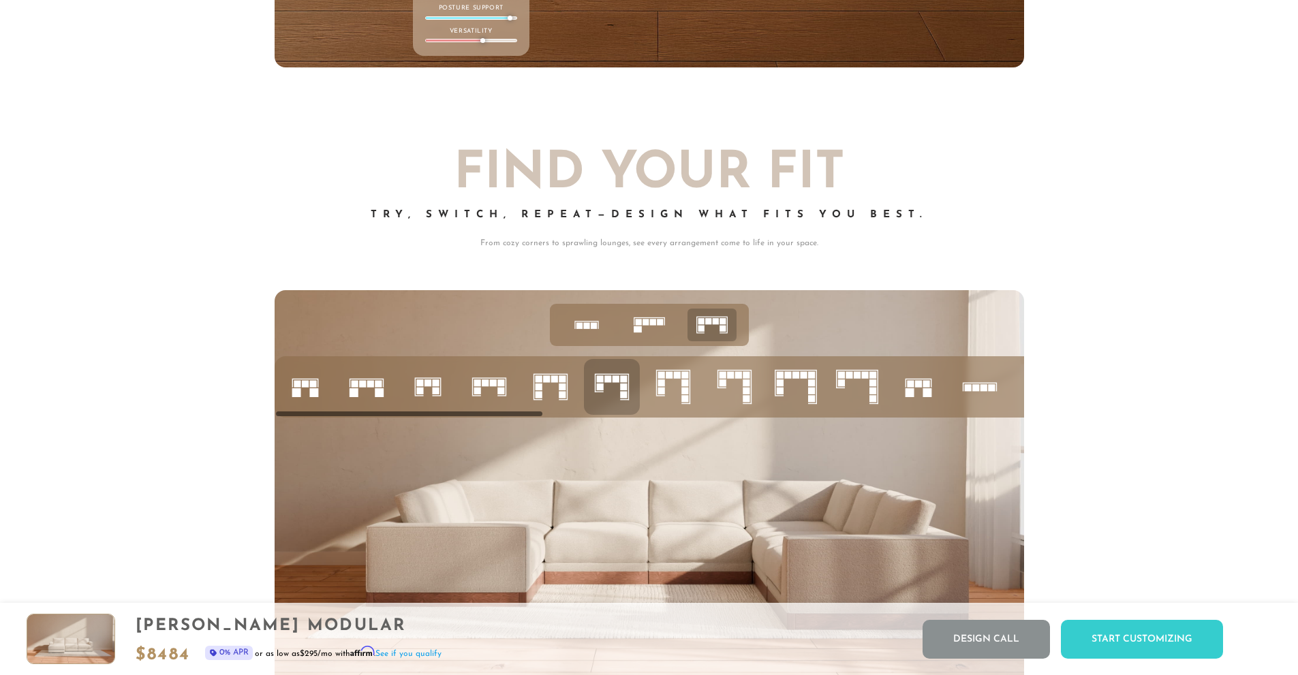
click at [613, 230] on div "Try, Switch, Repeat—Design What Fits You Best." at bounding box center [650, 223] width 750 height 27
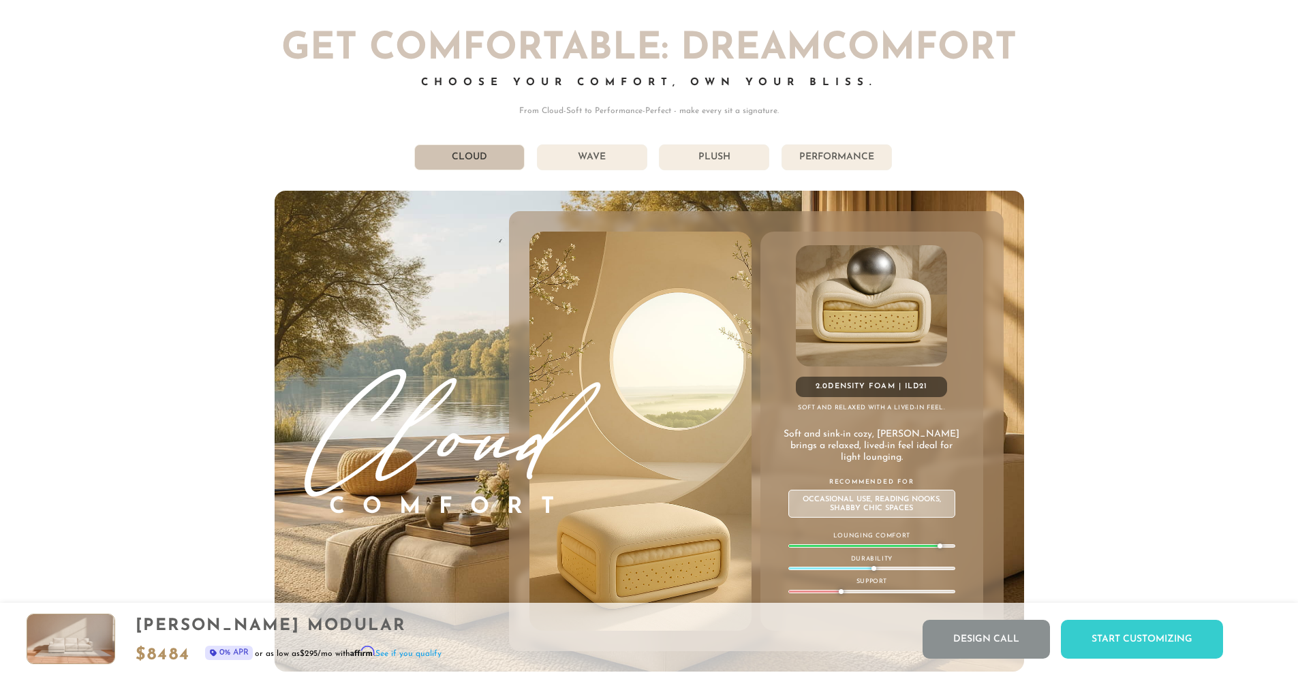
click at [587, 158] on li "Wave" at bounding box center [592, 157] width 110 height 26
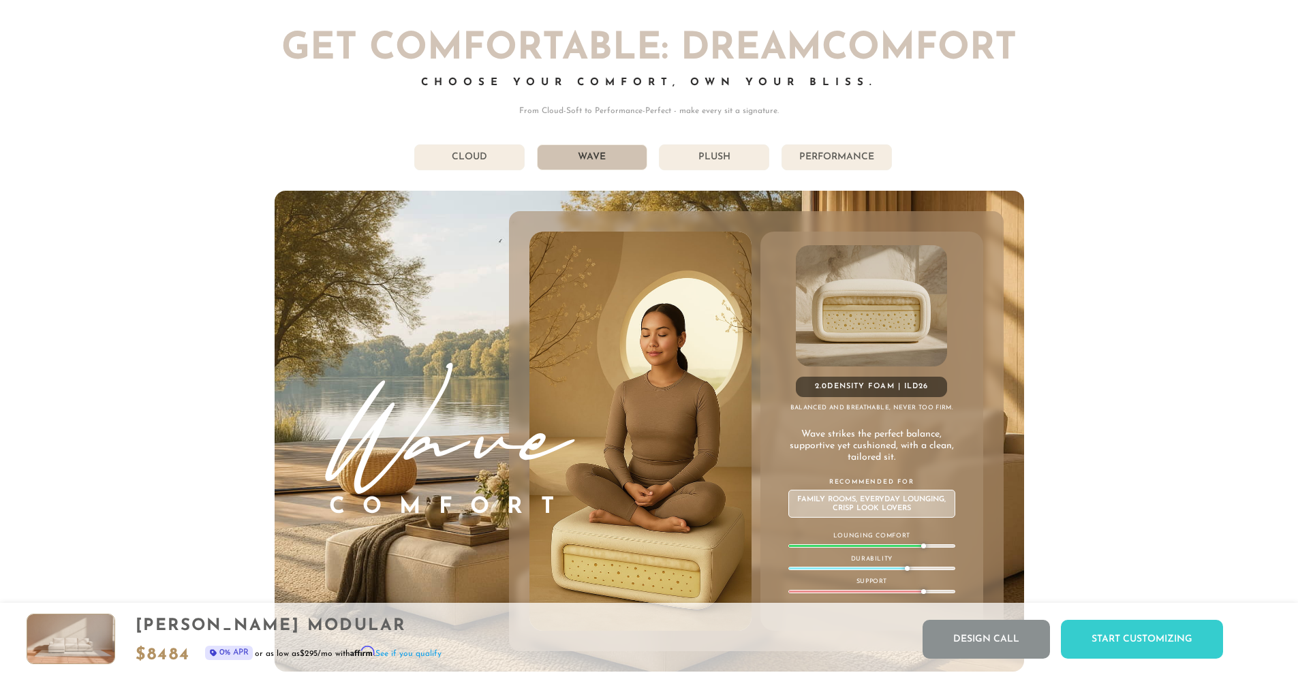
click at [686, 161] on li "Plush" at bounding box center [714, 157] width 110 height 26
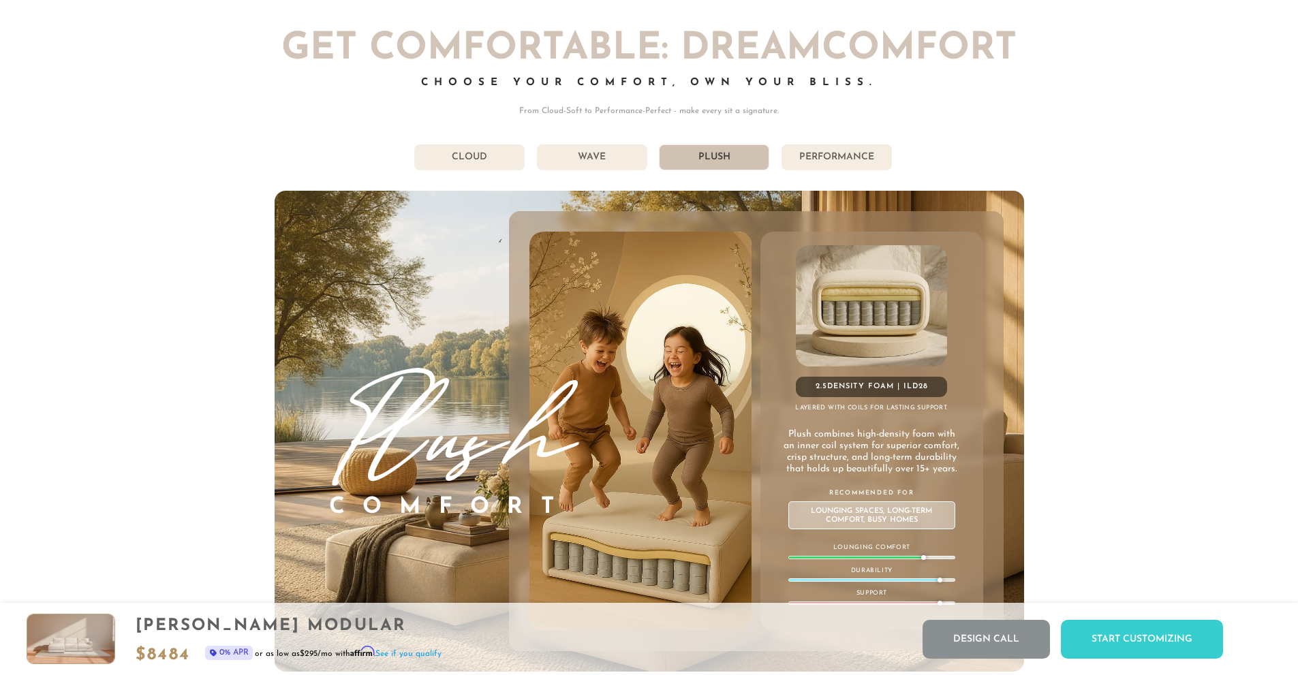
click at [818, 159] on li "Performance" at bounding box center [837, 157] width 110 height 26
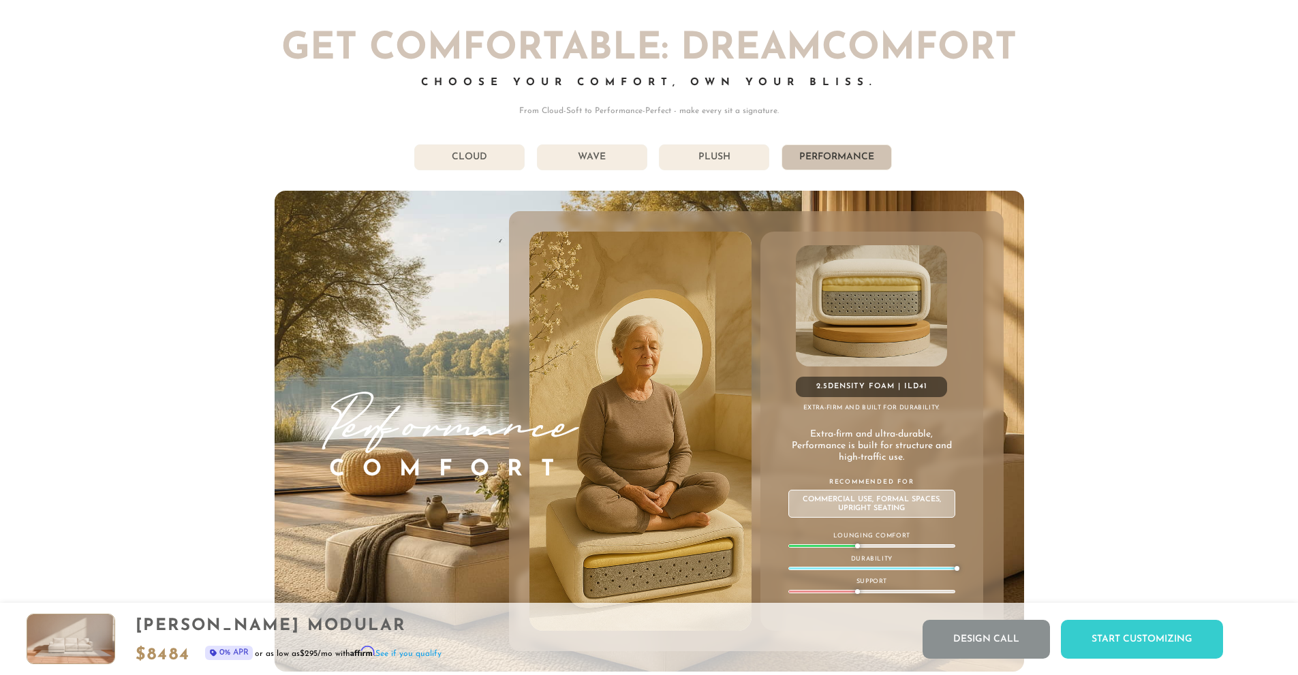
click at [740, 160] on li "Plush" at bounding box center [714, 157] width 110 height 26
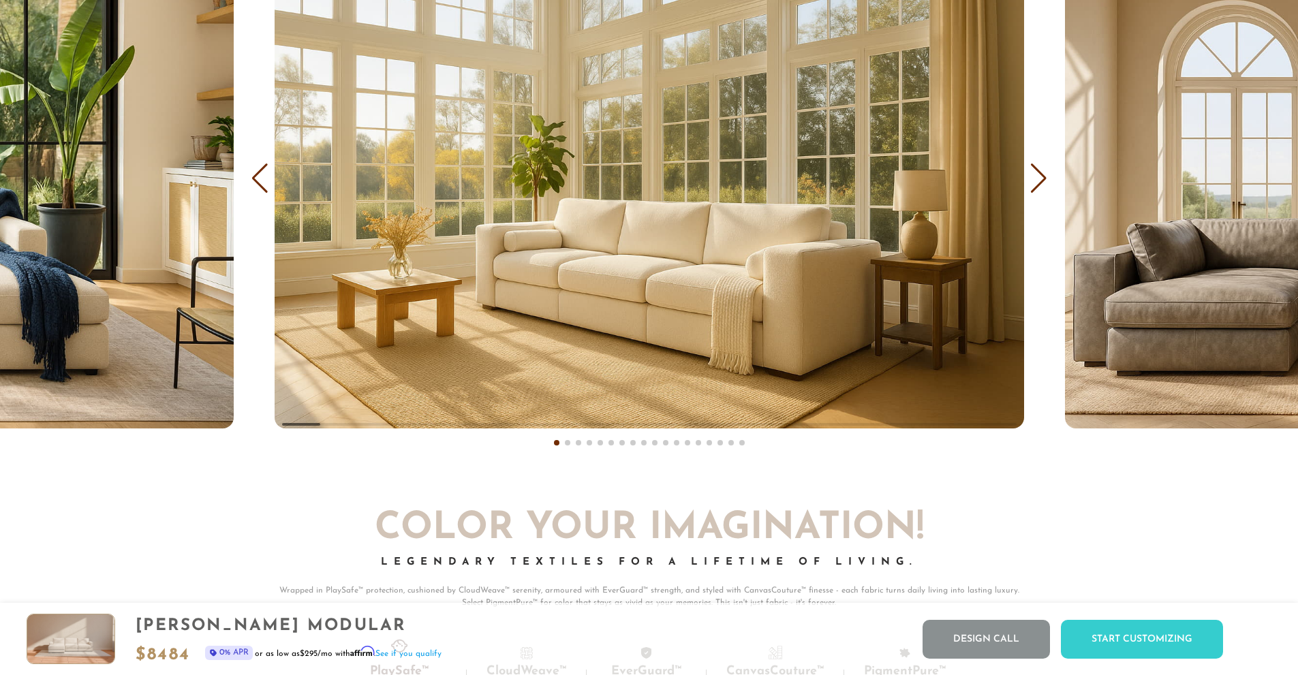
click at [1043, 188] on div "Next slide" at bounding box center [1039, 179] width 18 height 30
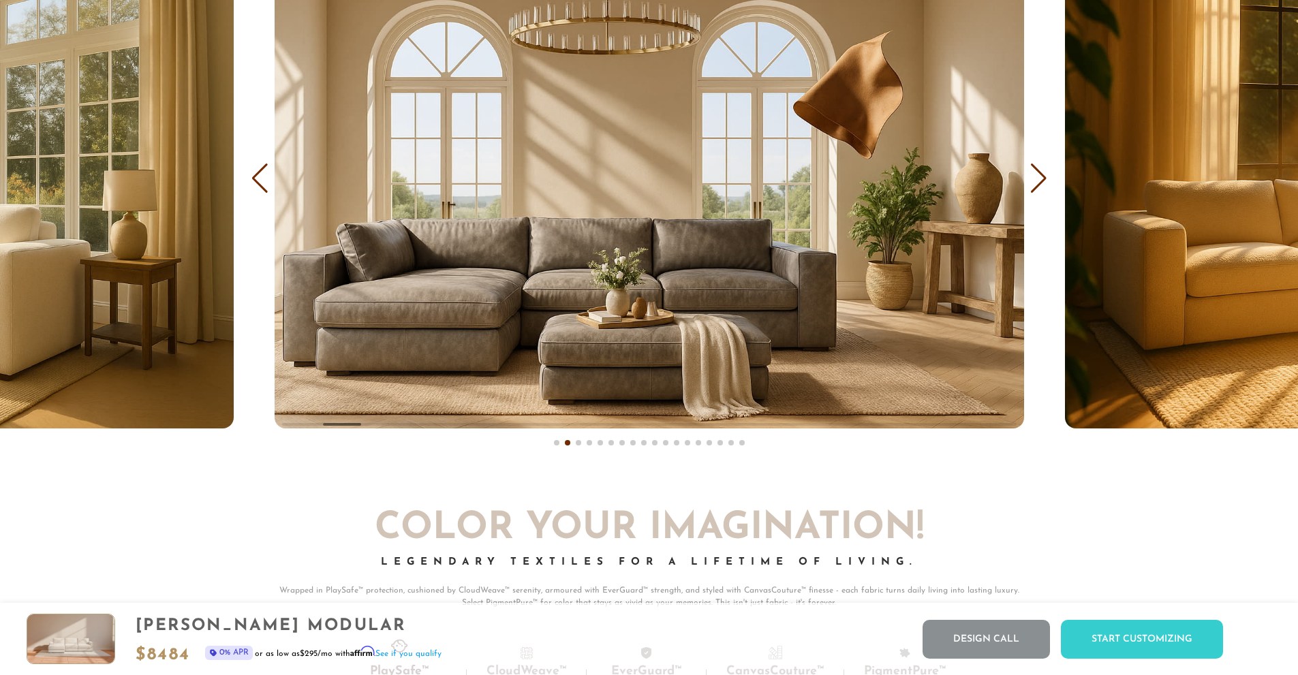
click at [1044, 189] on div "Next slide" at bounding box center [1039, 179] width 18 height 30
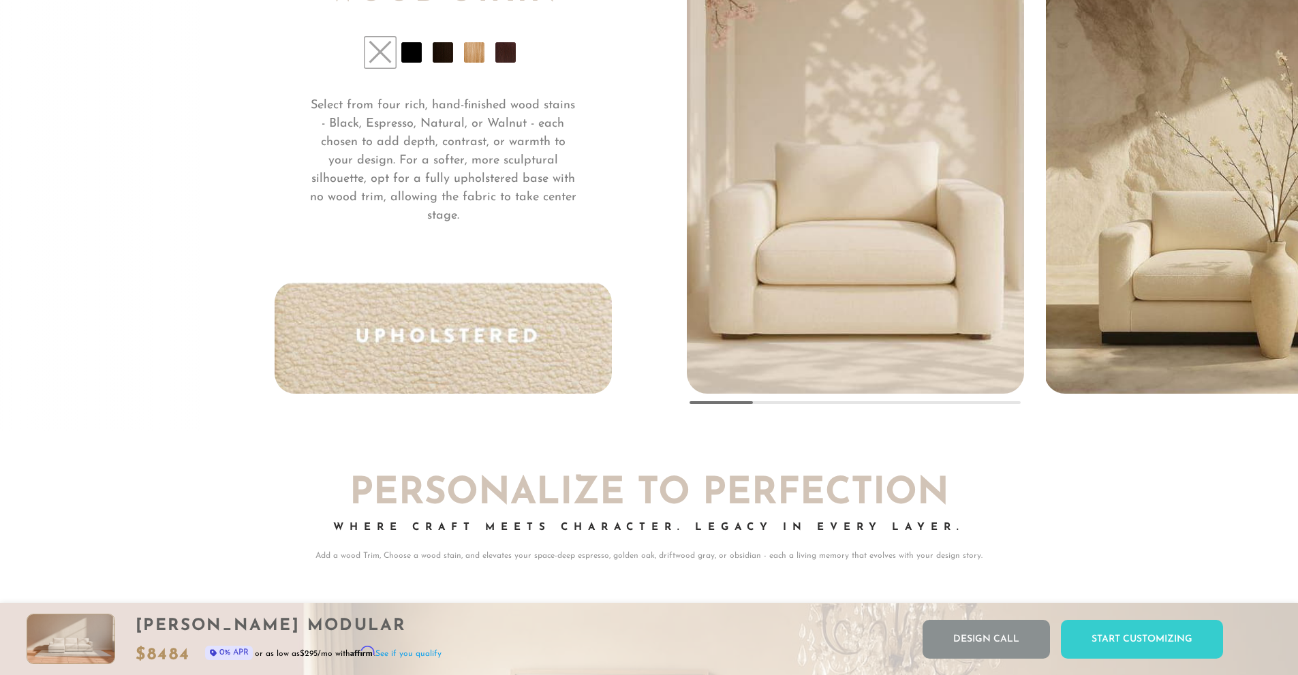
scroll to position [10780, 0]
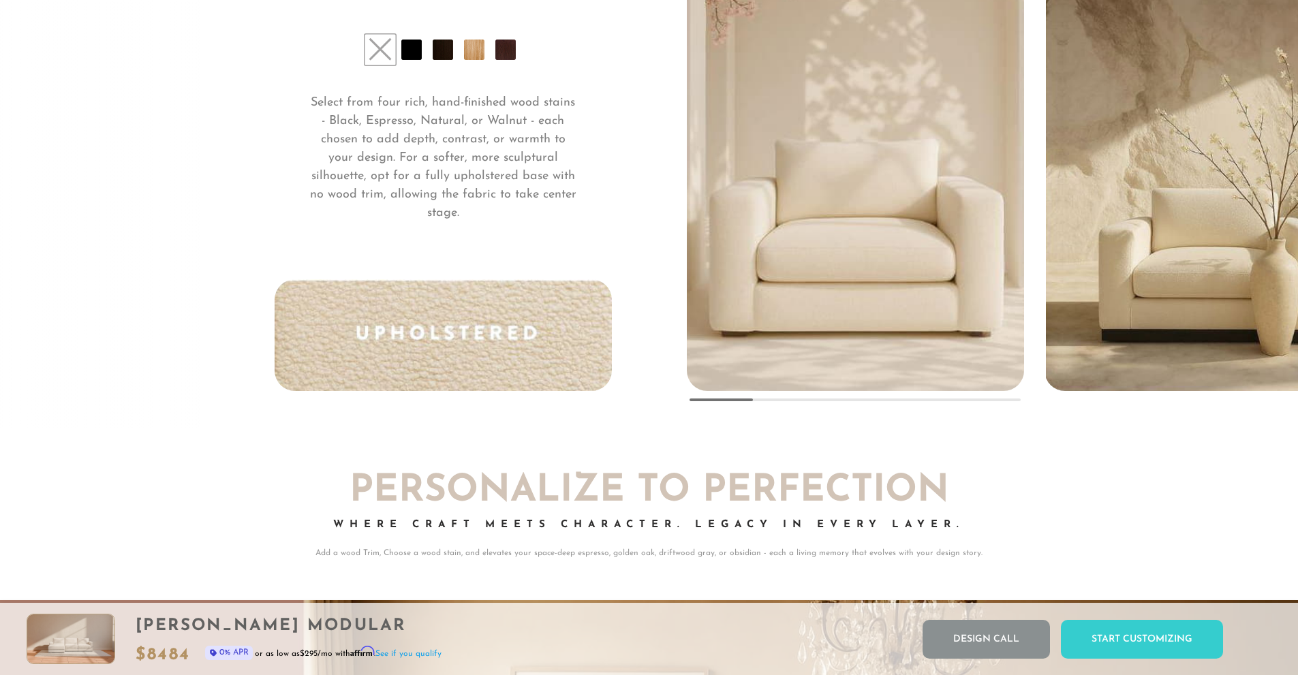
click at [502, 311] on img at bounding box center [443, 335] width 337 height 112
click at [484, 214] on p "Select from four rich, hand-finished wood stains - Black, Espresso, Natural, or…" at bounding box center [443, 158] width 270 height 129
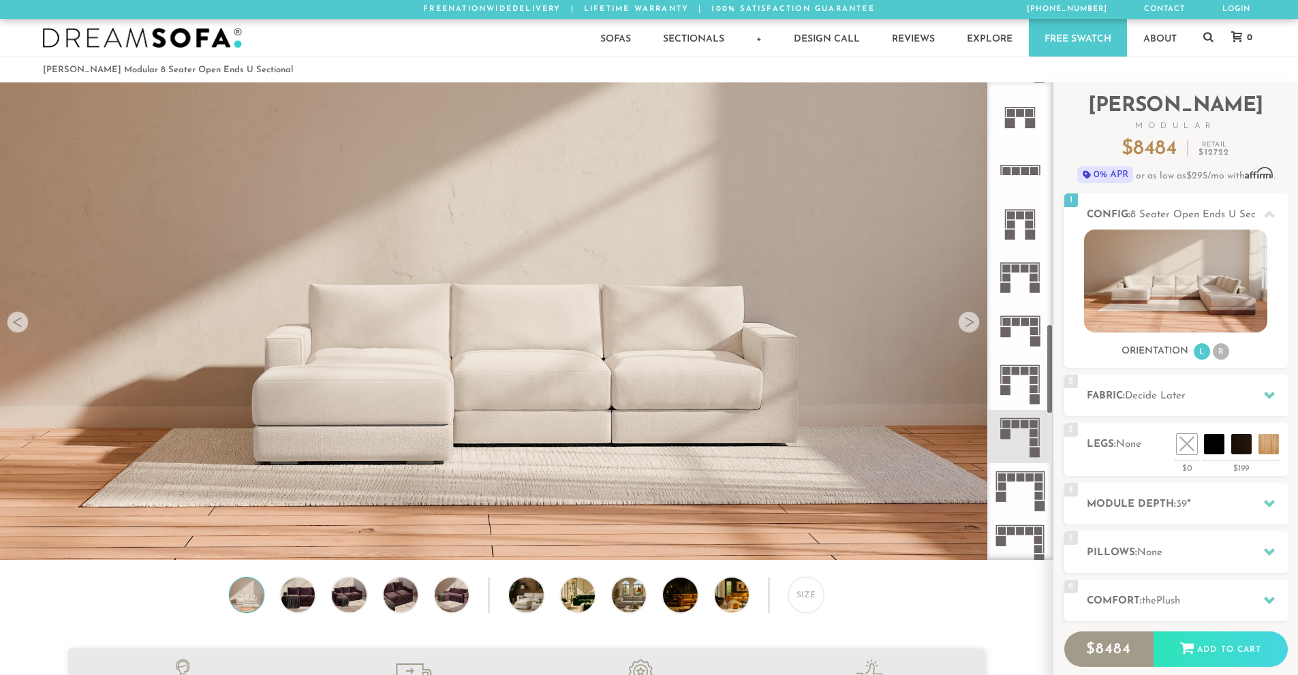
scroll to position [1272, 0]
click at [1023, 217] on rect at bounding box center [1021, 217] width 8 height 8
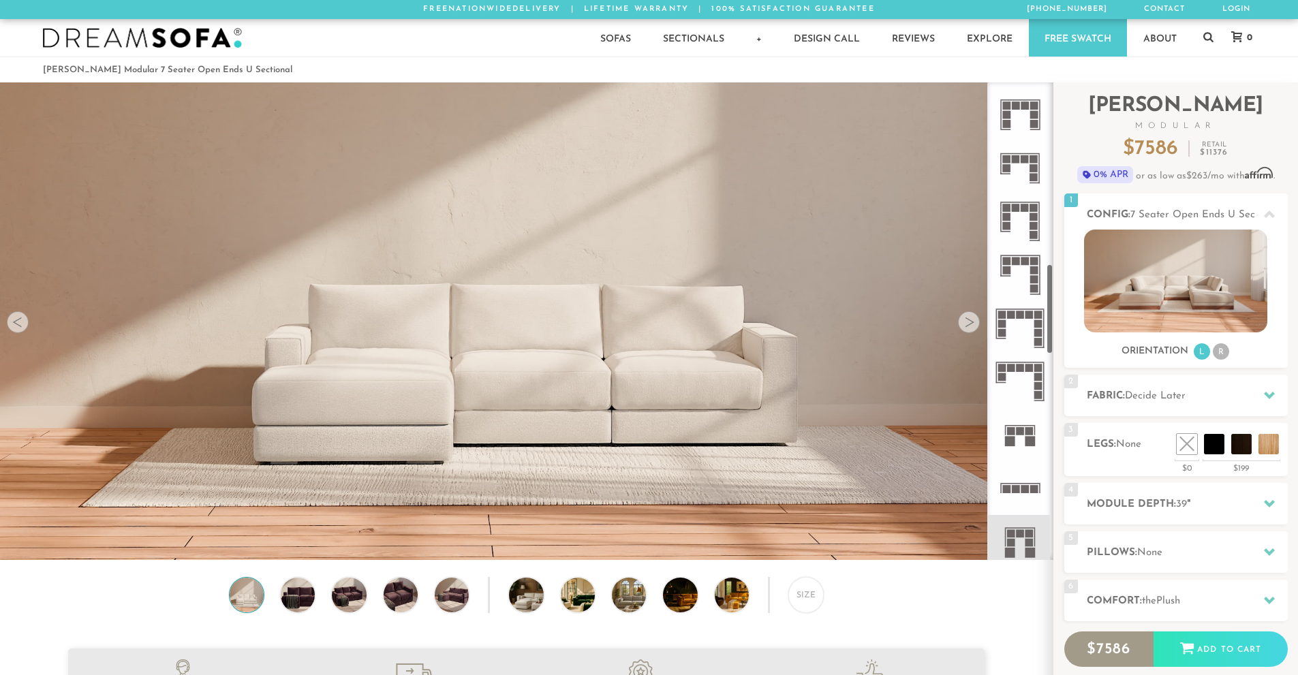
scroll to position [955, 0]
click at [1016, 492] on rect at bounding box center [1016, 489] width 8 height 8
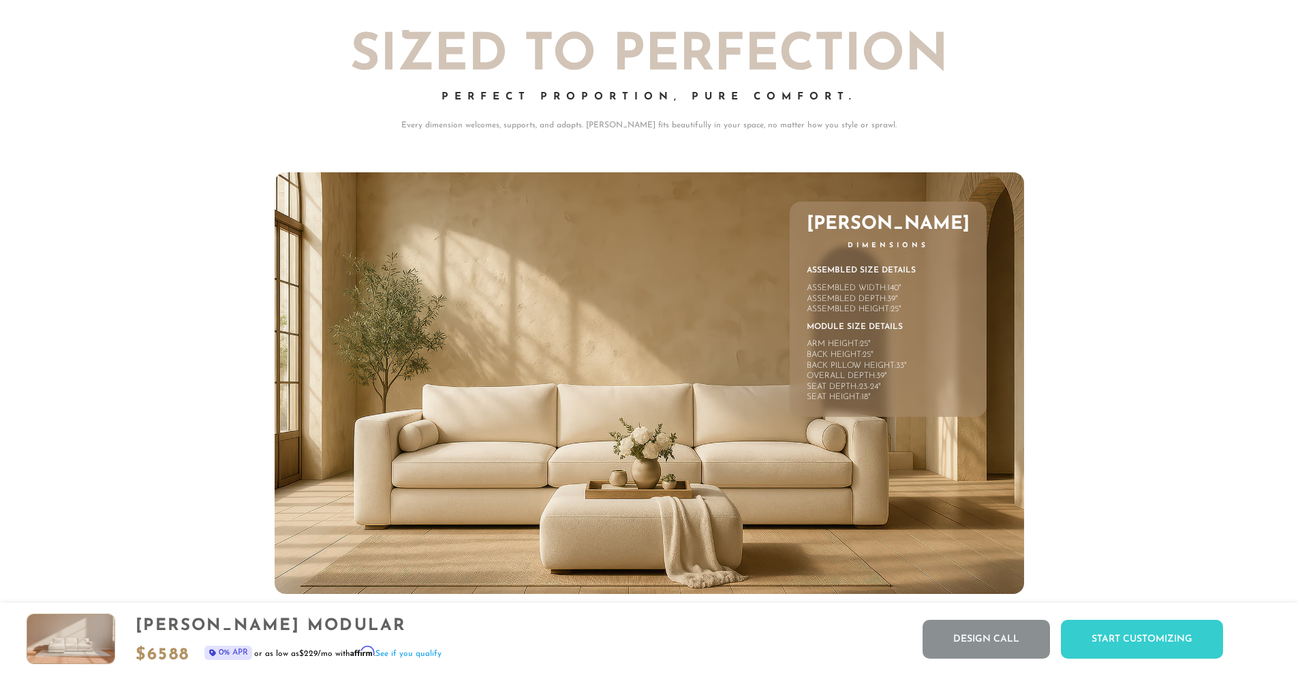
scroll to position [6463, 0]
